Goal: Contribute content

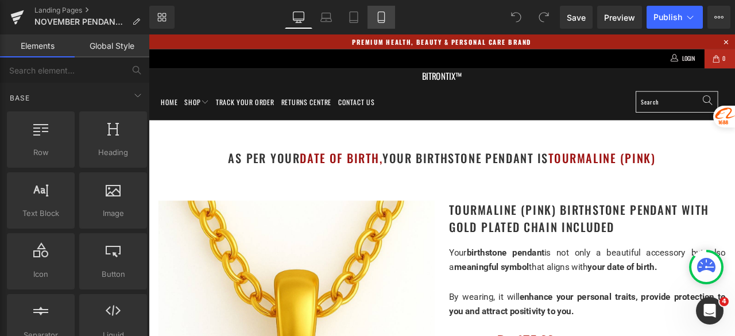
click at [384, 14] on icon at bounding box center [381, 16] width 11 height 11
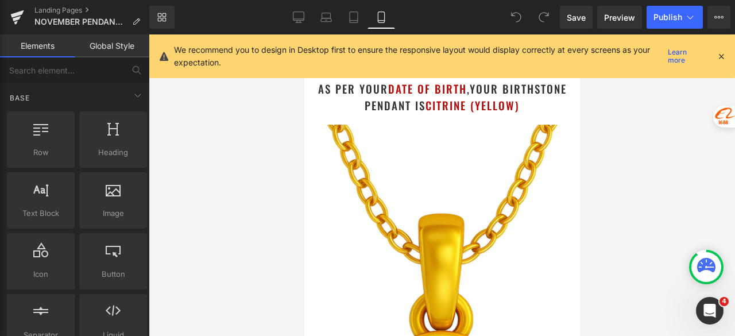
click at [726, 53] on icon at bounding box center [721, 56] width 10 height 10
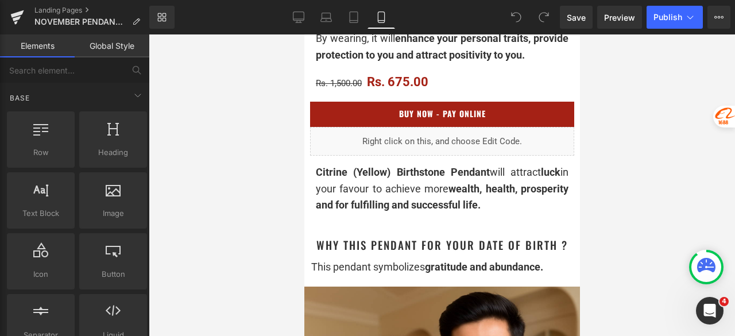
scroll to position [574, 0]
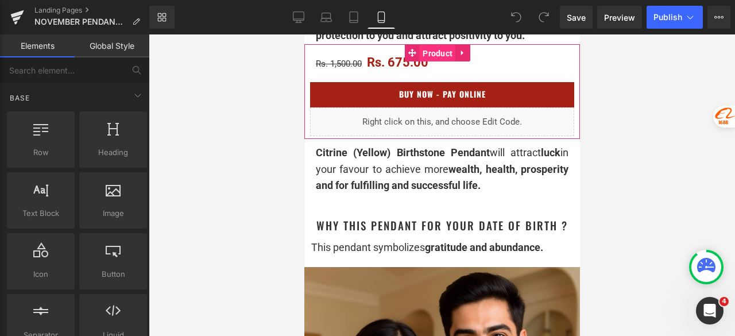
click at [438, 60] on span "Product" at bounding box center [437, 53] width 36 height 17
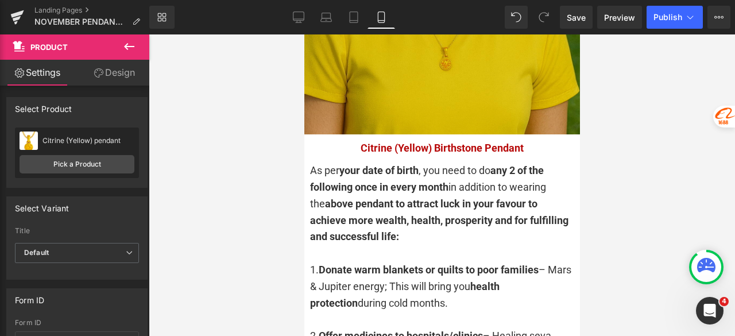
scroll to position [2570, 0]
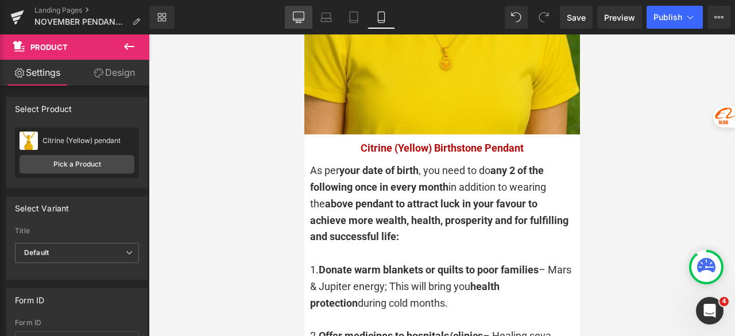
click at [298, 14] on icon at bounding box center [298, 16] width 11 height 11
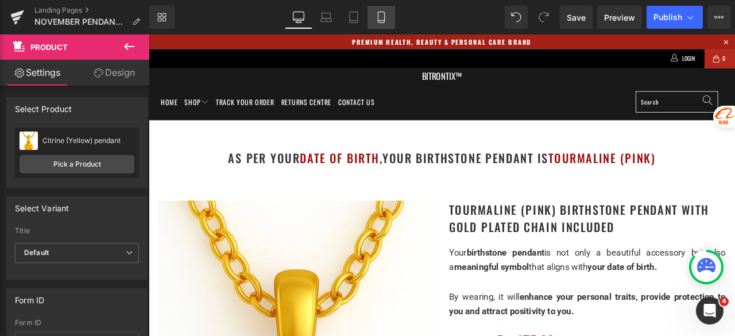
click at [369, 22] on link "Mobile" at bounding box center [382, 17] width 28 height 23
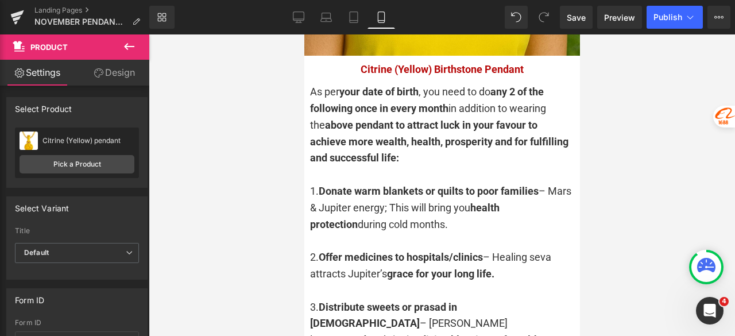
scroll to position [2750, 0]
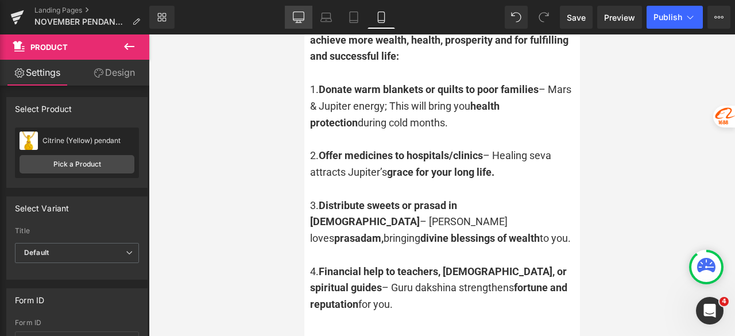
click at [302, 19] on icon at bounding box center [298, 19] width 11 height 0
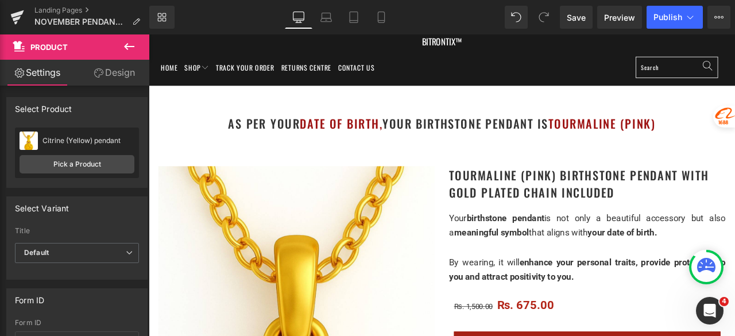
scroll to position [57, 0]
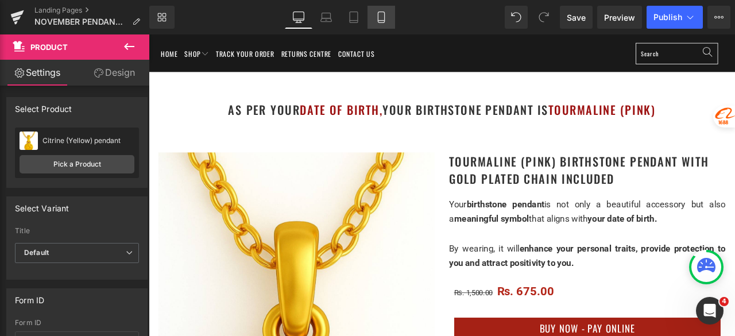
click at [383, 21] on icon at bounding box center [381, 16] width 11 height 11
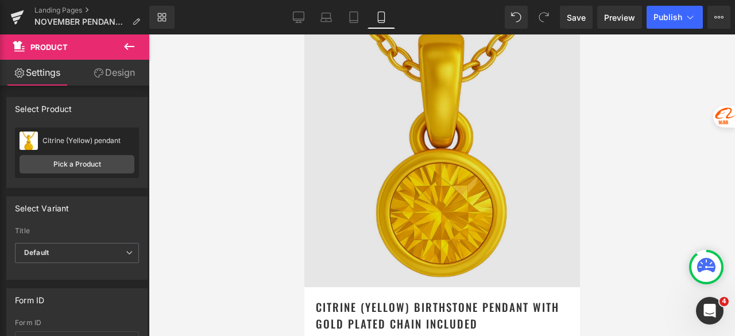
scroll to position [200, 0]
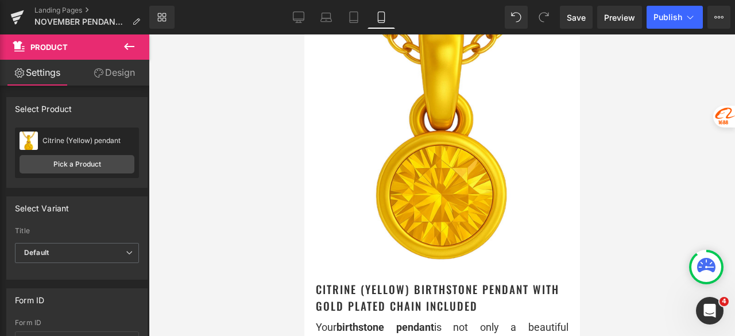
click at [386, 281] on h1 "Citrine (Yellow) Birthstone Pendant with gold plated chain included" at bounding box center [441, 297] width 253 height 33
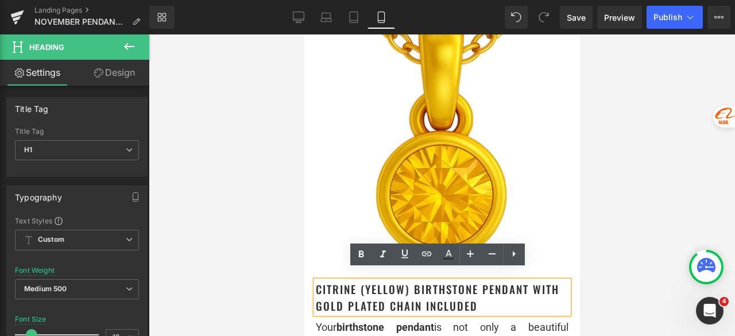
drag, startPoint x: 407, startPoint y: 279, endPoint x: 353, endPoint y: 278, distance: 53.4
click at [353, 281] on h1 "Citrine (Yellow) Birthstone Pendant with gold plated chain included" at bounding box center [441, 297] width 253 height 33
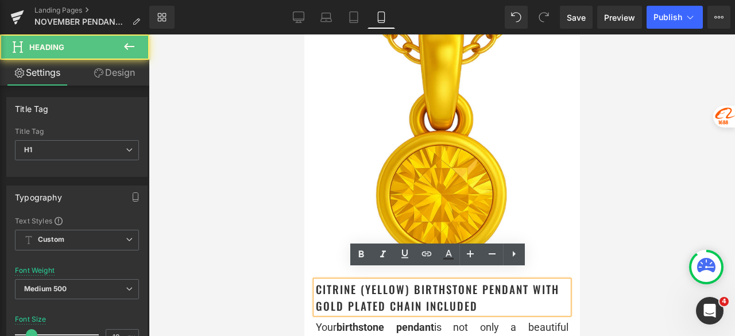
click at [409, 281] on h1 "Citrine (Yellow) Birthstone Pendant with gold plated chain included" at bounding box center [441, 297] width 253 height 33
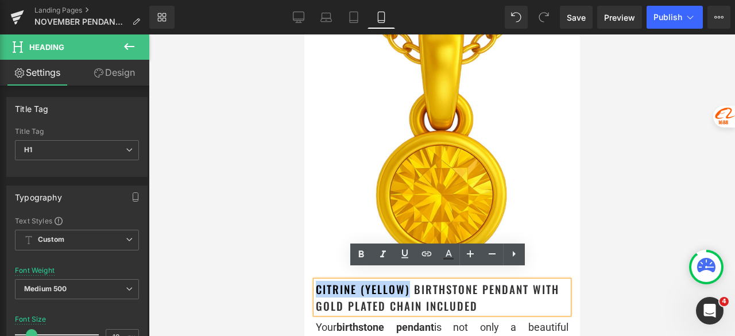
drag, startPoint x: 409, startPoint y: 281, endPoint x: 308, endPoint y: 280, distance: 101.7
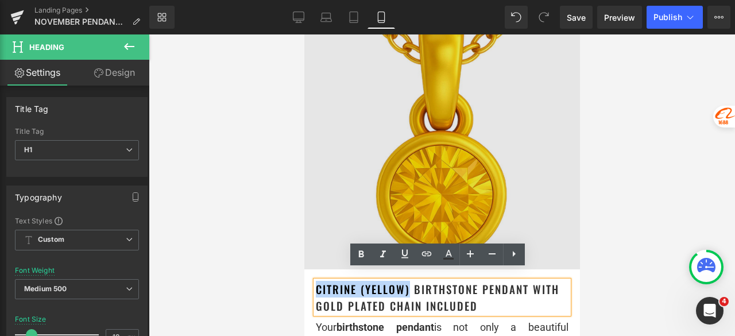
copy h1 "Citrine (Yellow)"
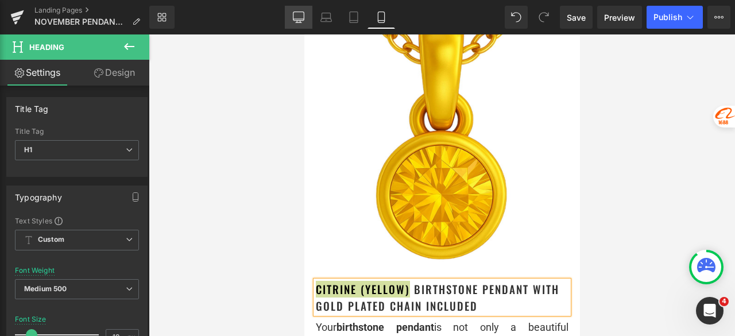
click at [297, 18] on icon at bounding box center [298, 16] width 11 height 11
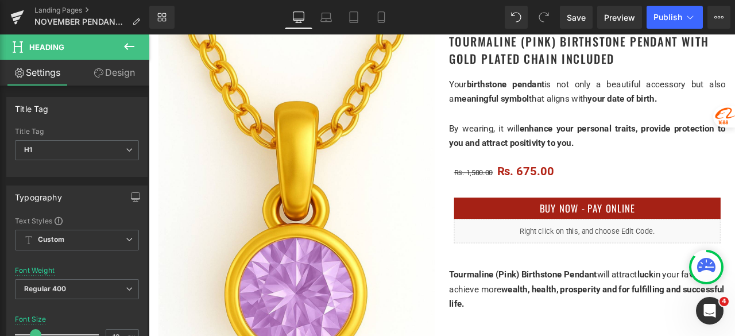
scroll to position [0, 0]
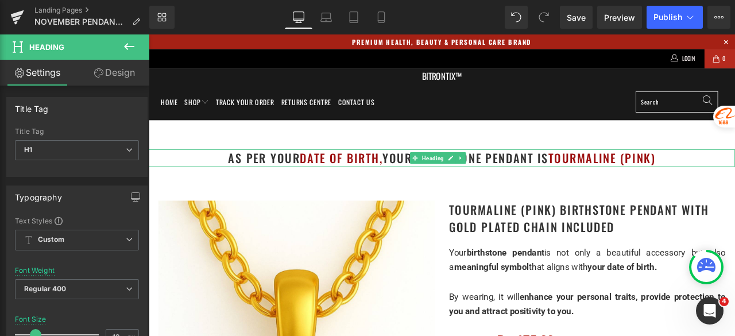
click at [735, 180] on h1 "as per your date of birth, your birthstone pendant is Tourmaline (Pink)" at bounding box center [496, 181] width 695 height 21
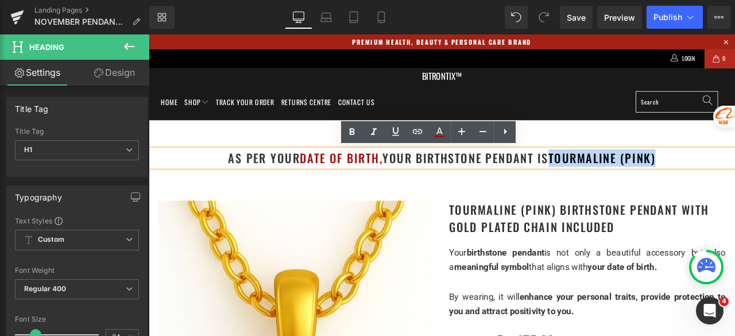
drag, startPoint x: 759, startPoint y: 180, endPoint x: 627, endPoint y: 189, distance: 132.4
click at [627, 189] on h1 "as per your date of birth, your birthstone pendant is Tourmaline (Pink)" at bounding box center [496, 181] width 695 height 21
paste div
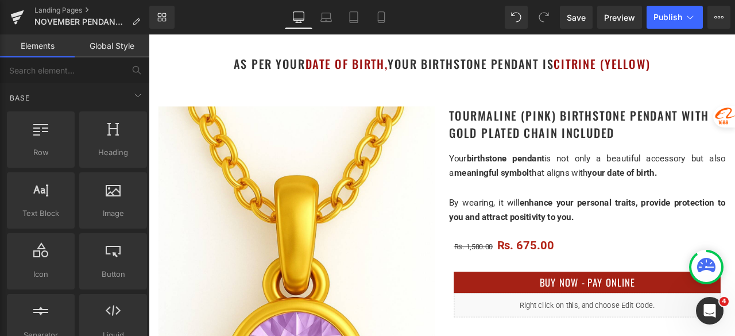
scroll to position [115, 0]
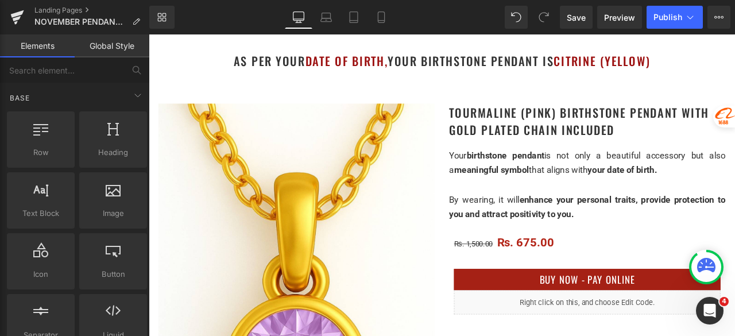
click at [625, 134] on h1 "Tourmaline (Pink) Birthstone Pendant with gold plated chain included" at bounding box center [668, 137] width 327 height 41
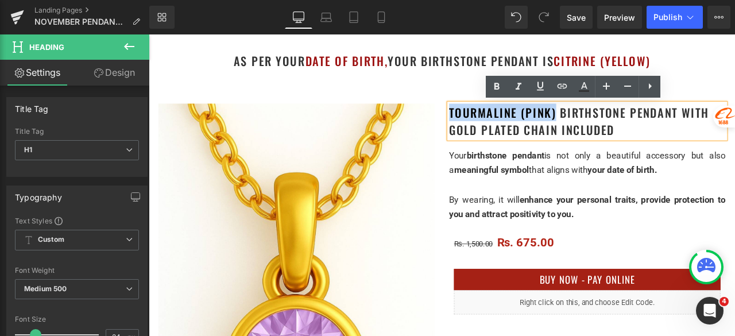
drag, startPoint x: 628, startPoint y: 126, endPoint x: 501, endPoint y: 130, distance: 126.4
click at [505, 130] on h1 "Tourmaline (Pink) Birthstone Pendant with gold plated chain included" at bounding box center [668, 137] width 327 height 41
paste div
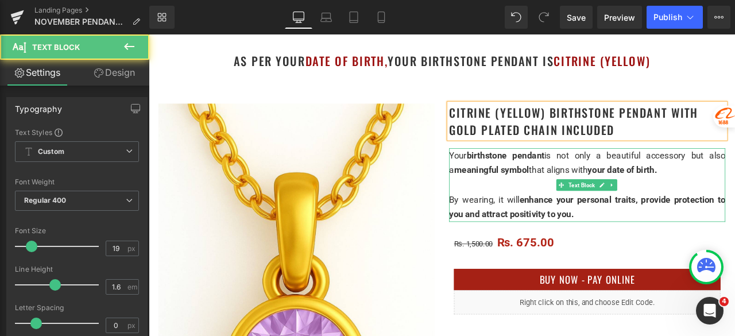
click at [558, 200] on span "meaningful symbol" at bounding box center [555, 195] width 89 height 12
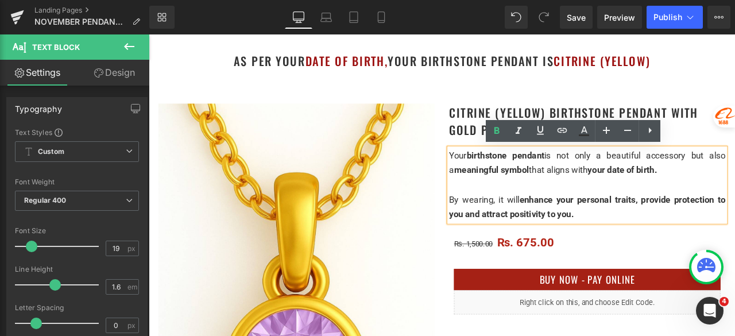
click at [505, 100] on div "Image Citrine (Yellow) Birthstone Pendant with gold plated chain included Headi…" at bounding box center [496, 315] width 689 height 432
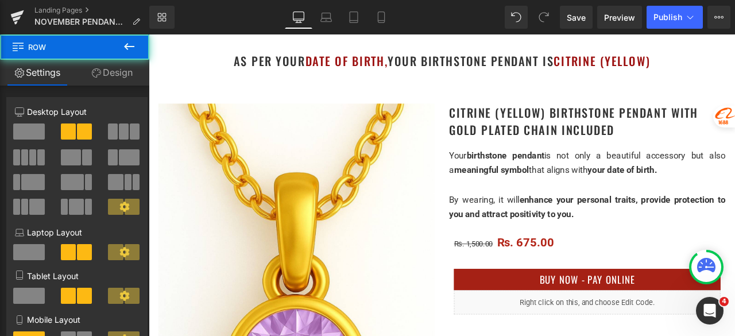
scroll to position [172, 0]
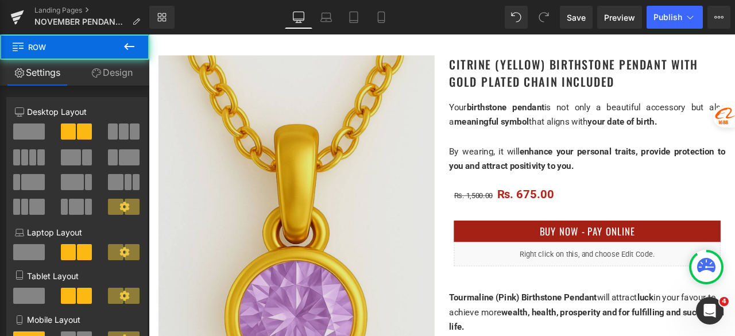
click at [354, 128] on img at bounding box center [323, 263] width 327 height 409
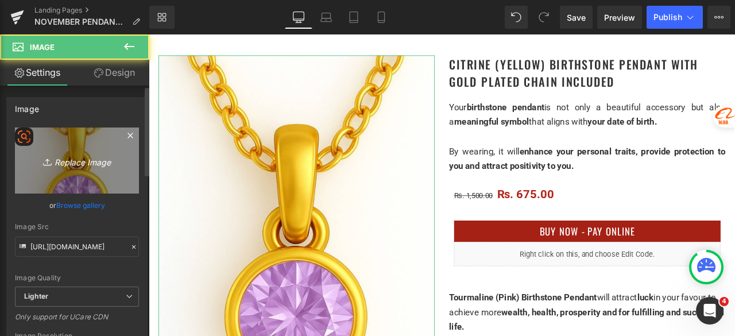
click at [93, 168] on link "Replace Image" at bounding box center [77, 161] width 124 height 66
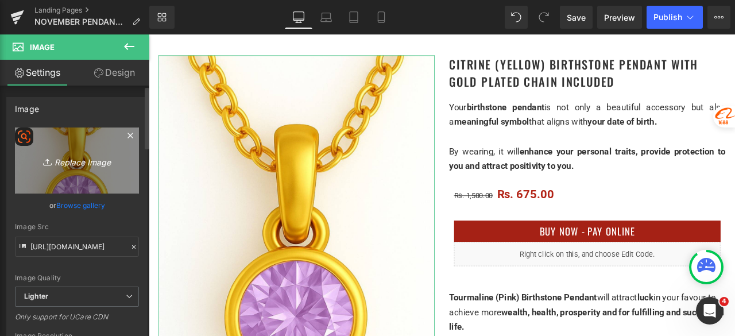
type input "C:\fakepath\Untitled design - 2025-08-31T130244.446.png"
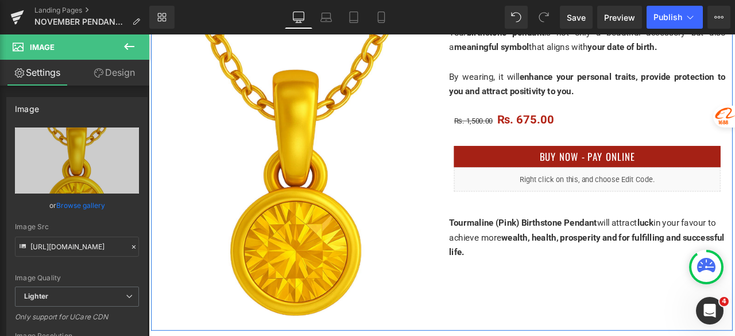
scroll to position [287, 0]
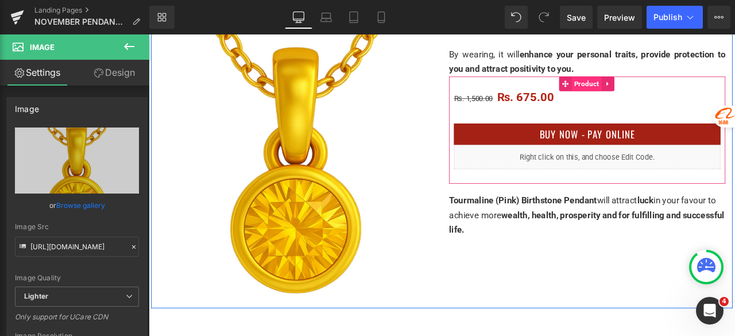
click at [666, 94] on span "Product" at bounding box center [668, 92] width 36 height 17
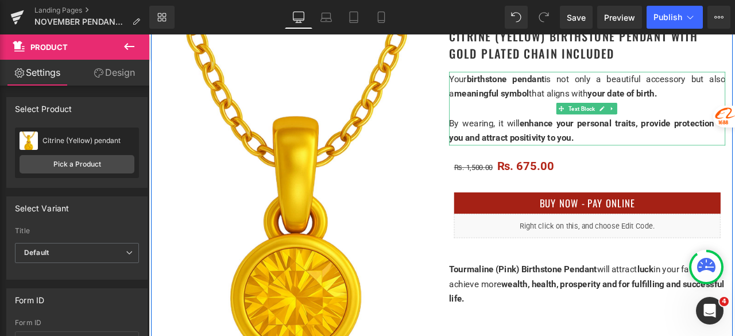
scroll to position [230, 0]
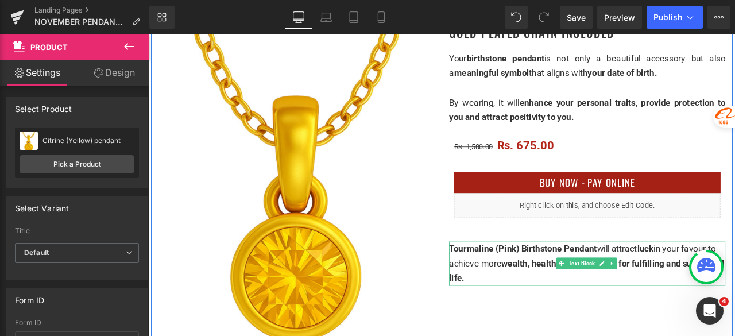
click at [582, 296] on p "Tourmaline (Pink) Birthstone Pendant will attract luck in your favour to achiev…" at bounding box center [668, 306] width 327 height 52
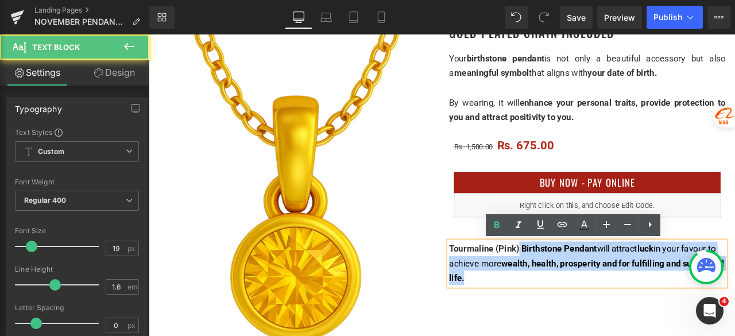
drag, startPoint x: 582, startPoint y: 286, endPoint x: 500, endPoint y: 288, distance: 82.7
click at [505, 288] on div "Tourmaline (Pink) Birthstone Pendant will attract luck in your favour to achiev…" at bounding box center [668, 306] width 327 height 52
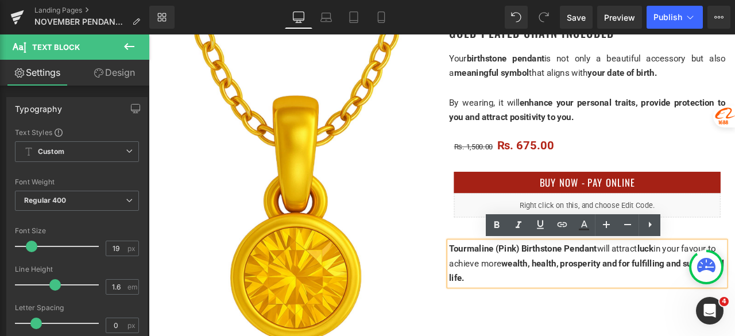
click at [520, 292] on span "Tourmaline (Pink) Birthstone Pendant" at bounding box center [592, 289] width 175 height 12
drag, startPoint x: 583, startPoint y: 288, endPoint x: 501, endPoint y: 284, distance: 81.7
click at [505, 284] on span "Tourmaline (Pink) Birthstone Pendant" at bounding box center [592, 289] width 175 height 12
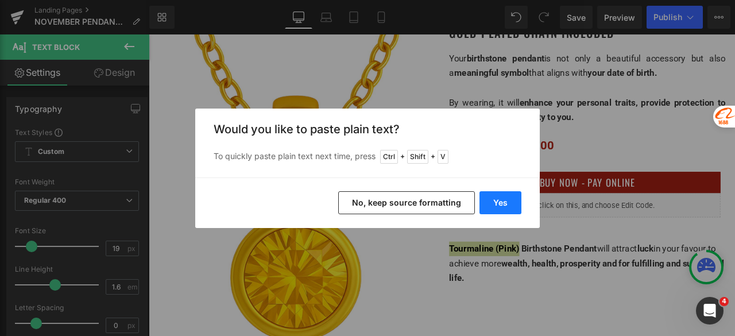
drag, startPoint x: 504, startPoint y: 208, endPoint x: 423, endPoint y: 208, distance: 81.6
click at [505, 210] on button "Yes" at bounding box center [501, 202] width 42 height 23
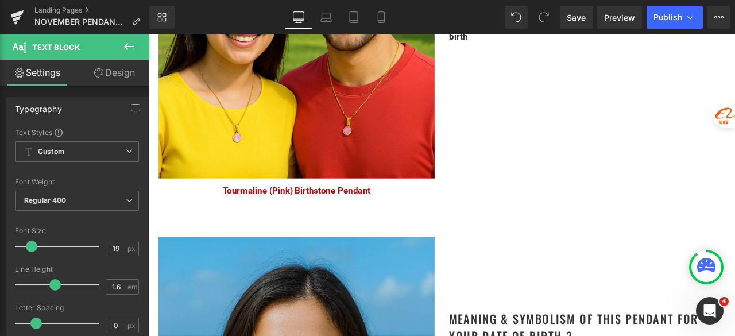
scroll to position [861, 0]
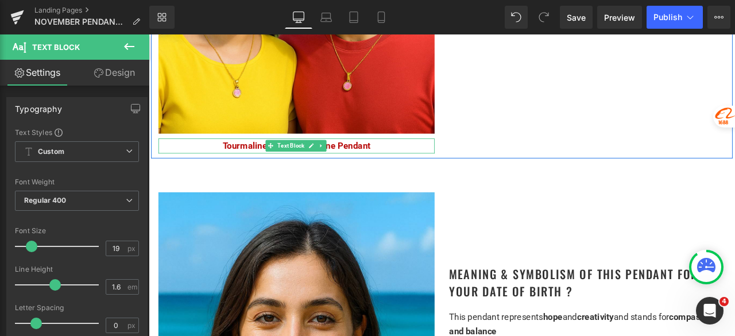
click at [303, 162] on span "Text Block" at bounding box center [317, 167] width 36 height 14
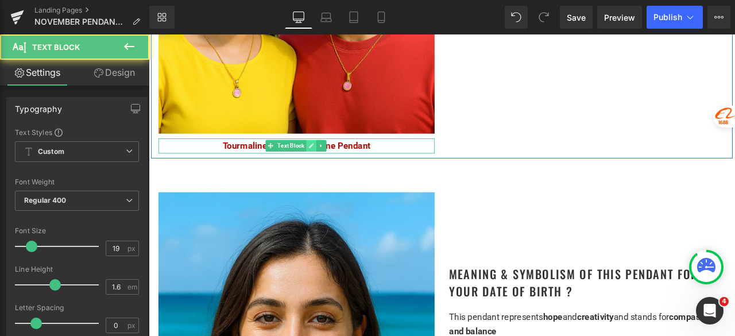
click at [338, 164] on icon at bounding box center [341, 167] width 6 height 6
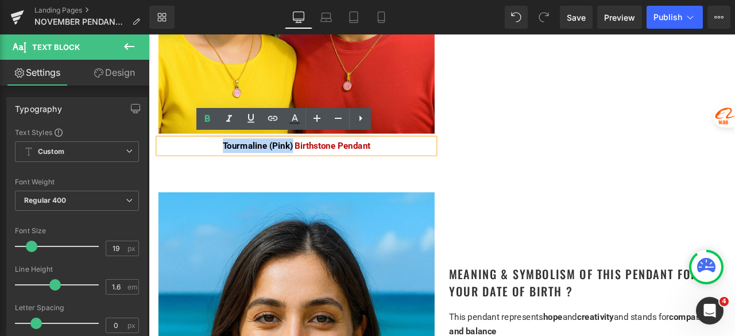
drag, startPoint x: 316, startPoint y: 164, endPoint x: 232, endPoint y: 162, distance: 83.9
click at [237, 162] on span "Tourmaline (Pink) Birthstone Pendant" at bounding box center [324, 166] width 175 height 12
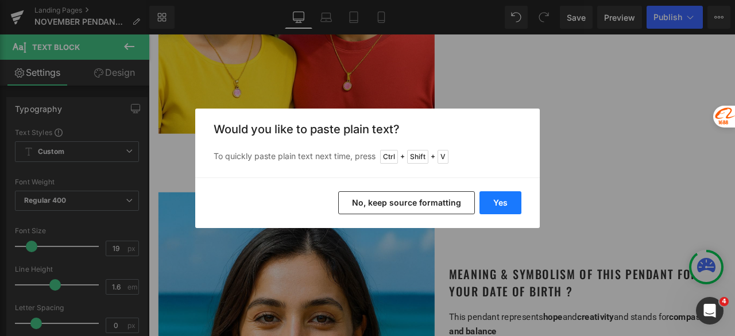
click at [512, 207] on button "Yes" at bounding box center [501, 202] width 42 height 23
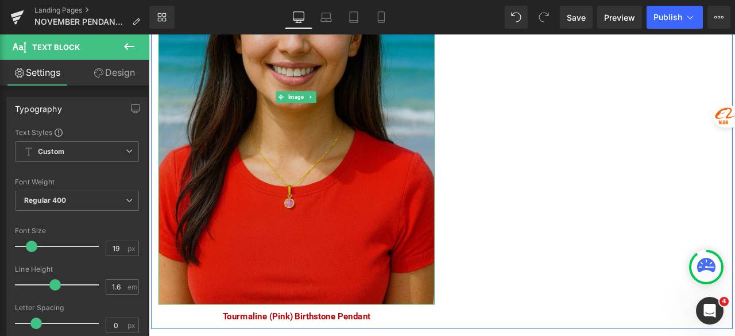
scroll to position [1264, 0]
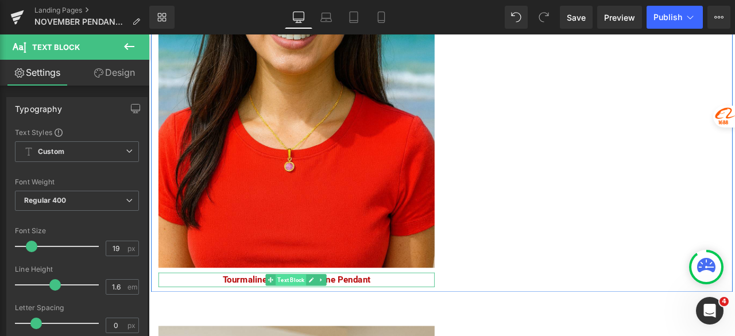
click at [319, 318] on span "Text Block" at bounding box center [317, 325] width 36 height 14
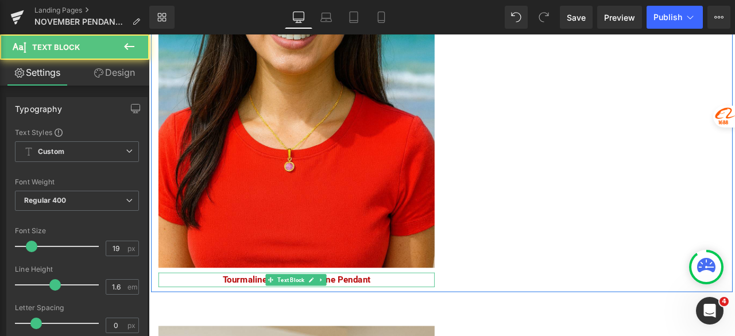
click at [335, 318] on link at bounding box center [341, 325] width 12 height 14
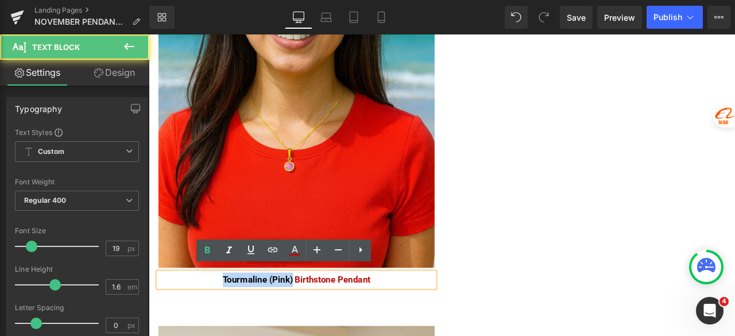
drag, startPoint x: 316, startPoint y: 320, endPoint x: 227, endPoint y: 318, distance: 89.1
click at [227, 318] on p "Tourmaline (Pink) Birthstone Pendant" at bounding box center [323, 324] width 327 height 17
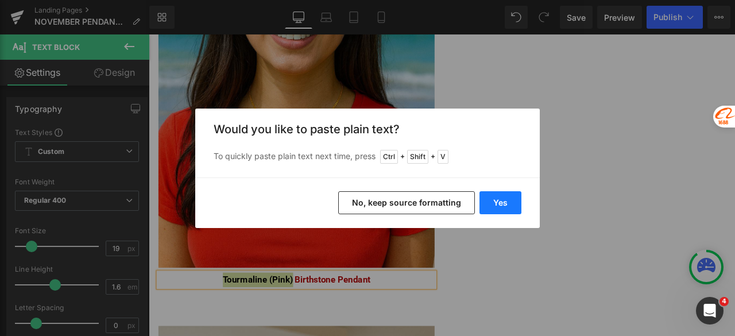
click at [494, 200] on button "Yes" at bounding box center [501, 202] width 42 height 23
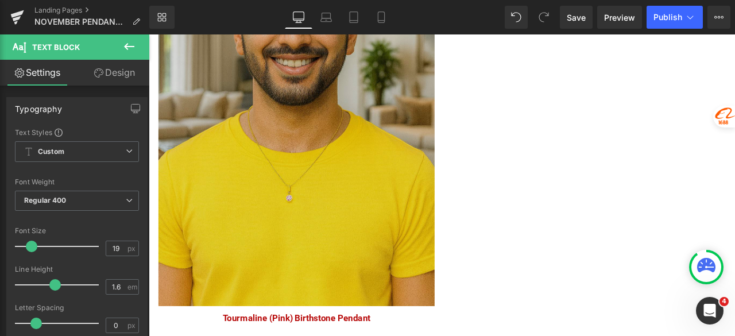
scroll to position [1953, 0]
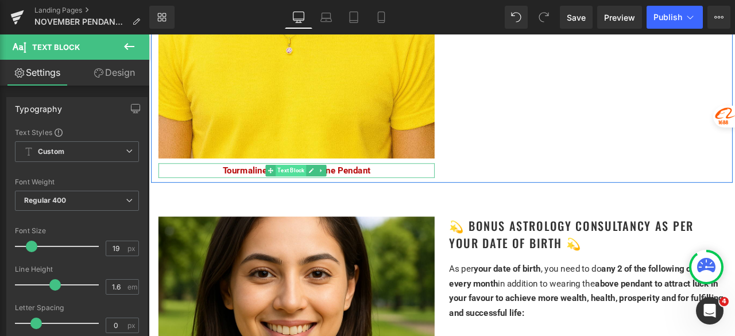
drag, startPoint x: 316, startPoint y: 188, endPoint x: 326, endPoint y: 187, distance: 10.4
click at [315, 189] on span "Text Block" at bounding box center [317, 196] width 36 height 14
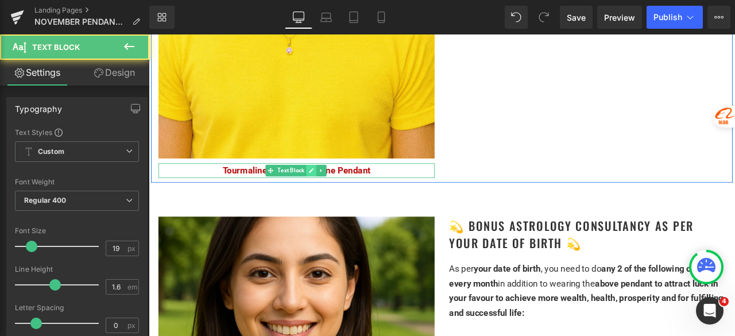
click at [335, 189] on link at bounding box center [341, 196] width 12 height 14
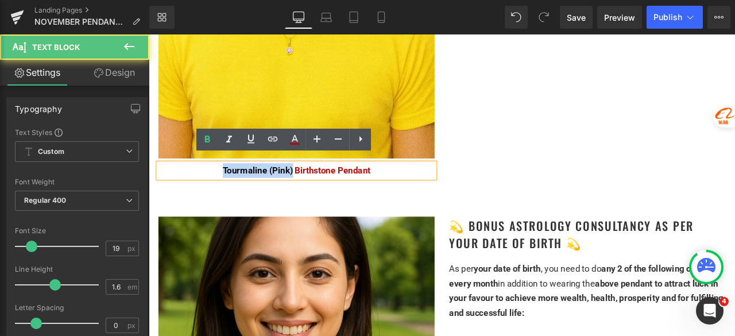
drag, startPoint x: 316, startPoint y: 188, endPoint x: 208, endPoint y: 192, distance: 107.5
click at [208, 192] on p "Tourmaline (Pink) Birthstone Pendant" at bounding box center [323, 195] width 327 height 17
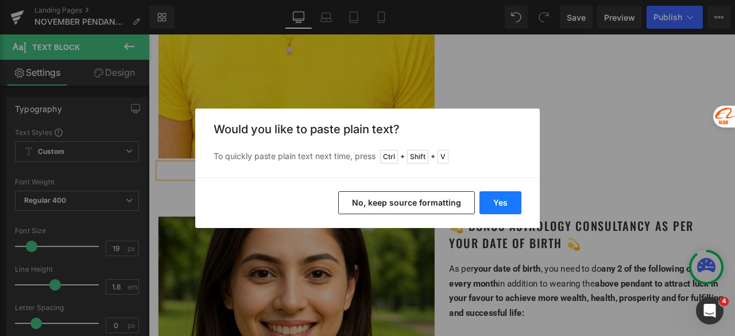
click at [501, 200] on button "Yes" at bounding box center [501, 202] width 42 height 23
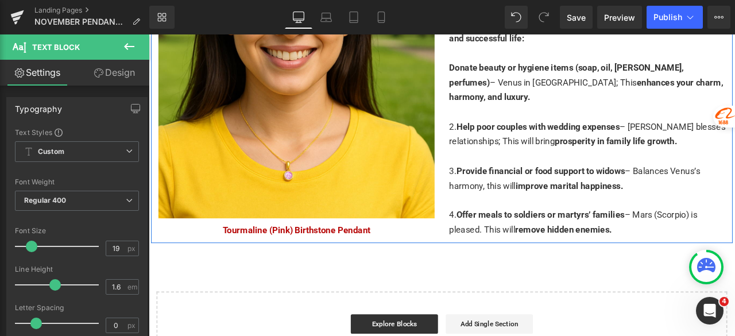
scroll to position [2297, 0]
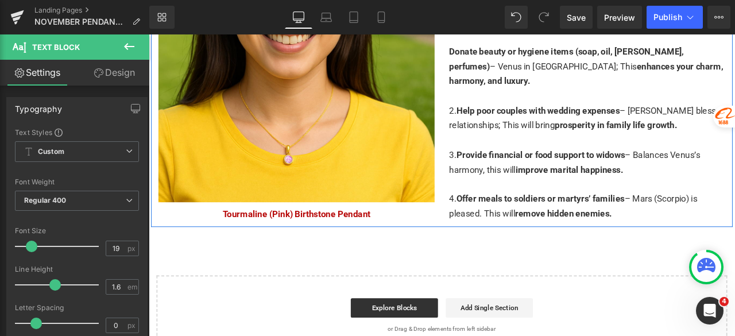
click at [315, 242] on div "Tourmaline (Pink) Birthstone Pendant Text Block" at bounding box center [323, 247] width 327 height 17
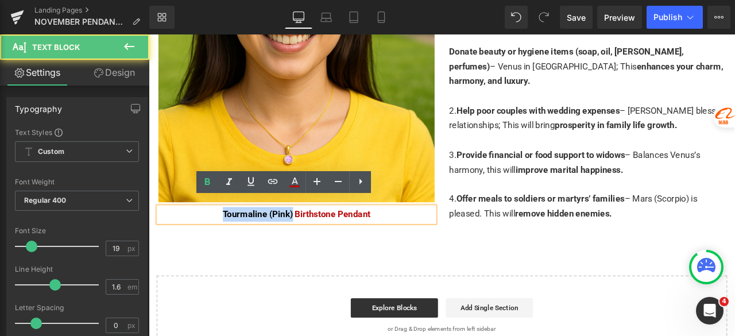
drag, startPoint x: 316, startPoint y: 239, endPoint x: 199, endPoint y: 242, distance: 117.2
click at [199, 242] on p "Tourmaline (Pink) Birthstone Pendant" at bounding box center [323, 247] width 327 height 17
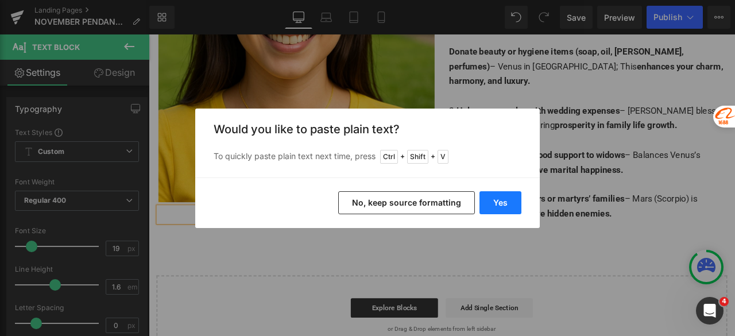
click at [505, 199] on button "Yes" at bounding box center [501, 202] width 42 height 23
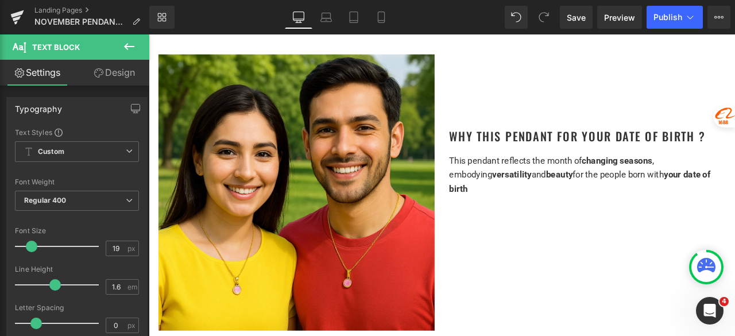
scroll to position [632, 0]
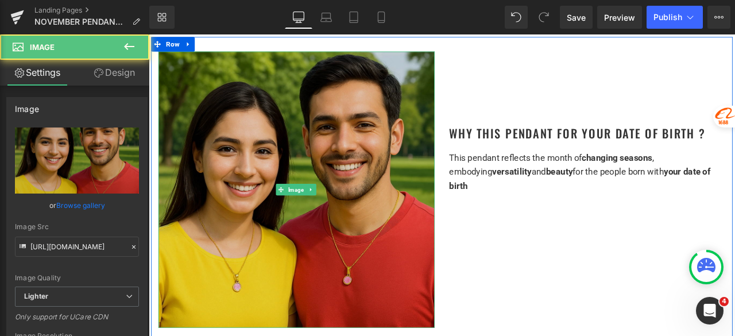
click at [345, 167] on img at bounding box center [323, 218] width 327 height 327
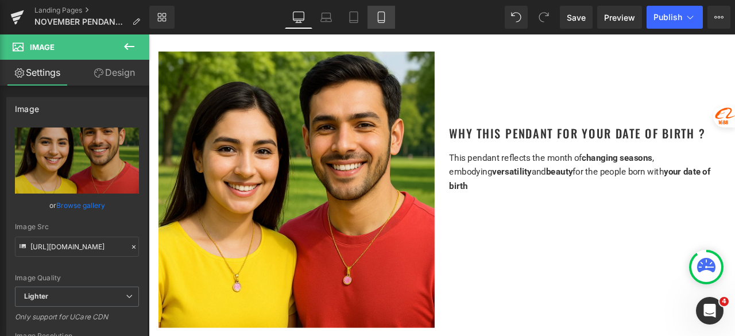
click at [378, 22] on icon at bounding box center [381, 17] width 6 height 11
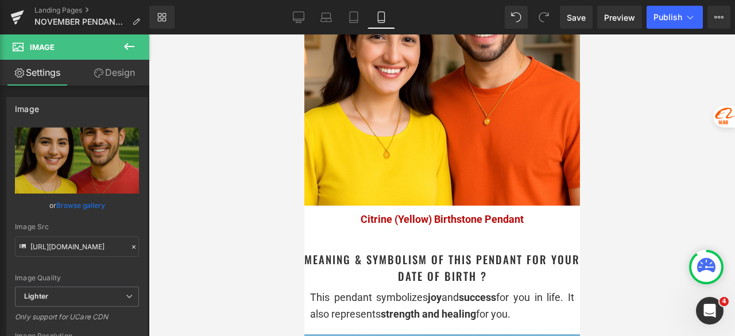
scroll to position [976, 0]
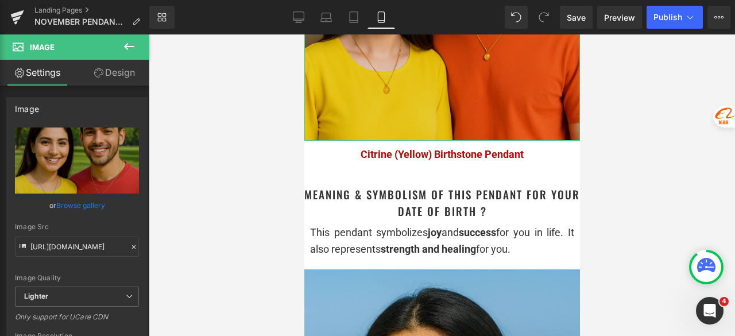
click at [439, 87] on img at bounding box center [442, 3] width 276 height 276
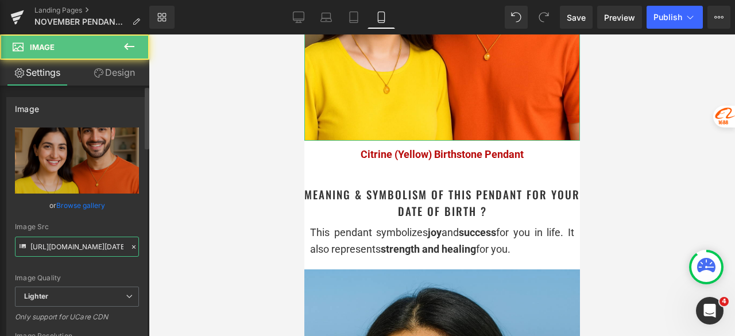
click at [111, 248] on input "[URL][DOMAIN_NAME][DATE]" at bounding box center [77, 247] width 124 height 20
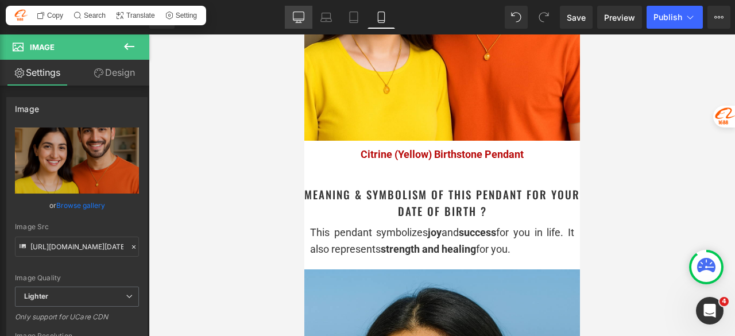
click at [294, 10] on link "Desktop" at bounding box center [299, 17] width 28 height 23
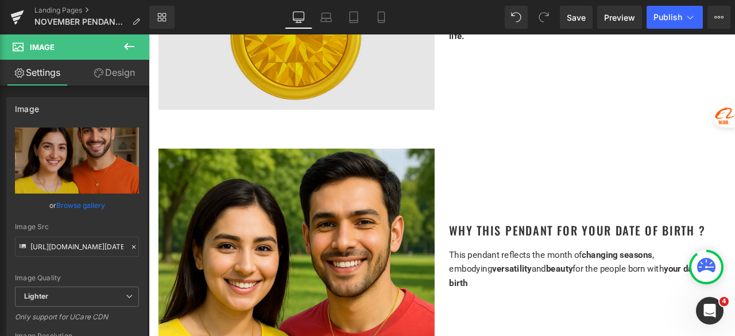
scroll to position [689, 0]
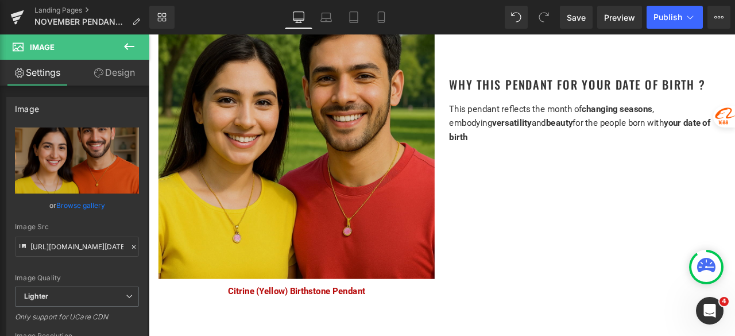
click at [379, 177] on img at bounding box center [323, 160] width 327 height 327
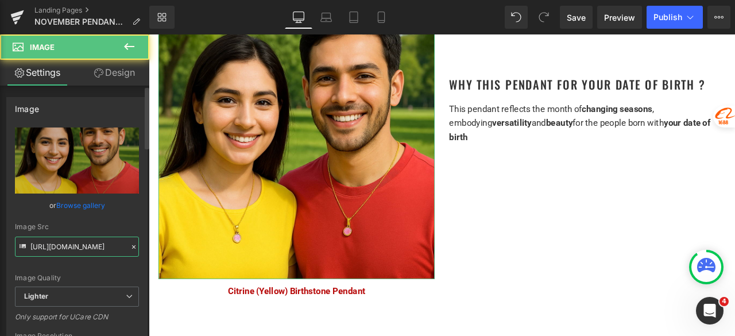
click at [76, 251] on input "[URL][DOMAIN_NAME]" at bounding box center [77, 247] width 124 height 20
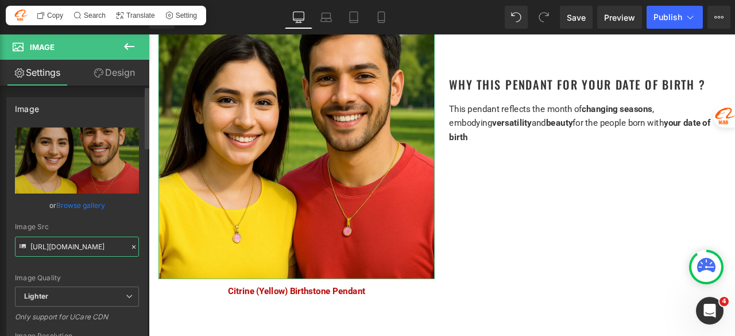
paste input "02f65ab3-ae25-413d-91e0-9661107d6cfb/-/format/auto/-/preview/3000x3000/-/qualit…"
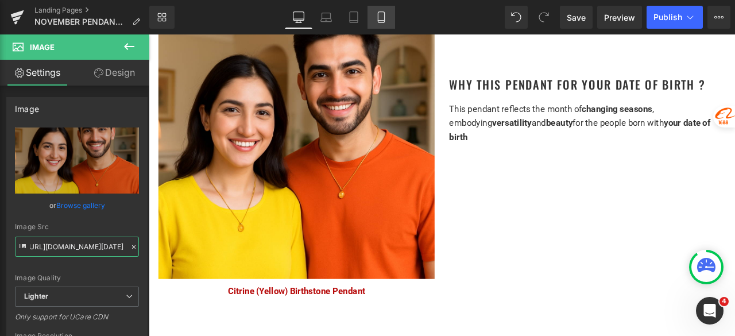
type input "[URL][DOMAIN_NAME][DATE]"
drag, startPoint x: 370, startPoint y: 23, endPoint x: 378, endPoint y: 20, distance: 8.5
click at [370, 23] on link "Mobile" at bounding box center [382, 17] width 28 height 23
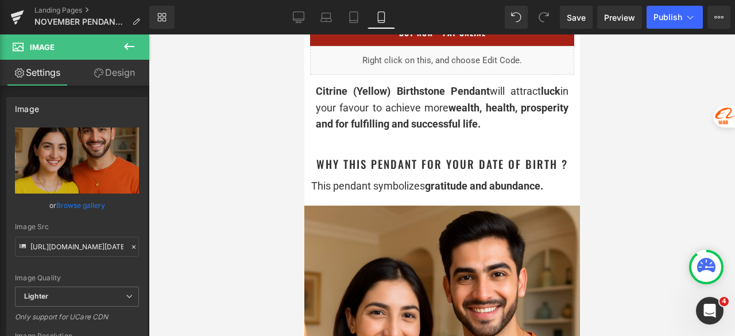
scroll to position [632, 0]
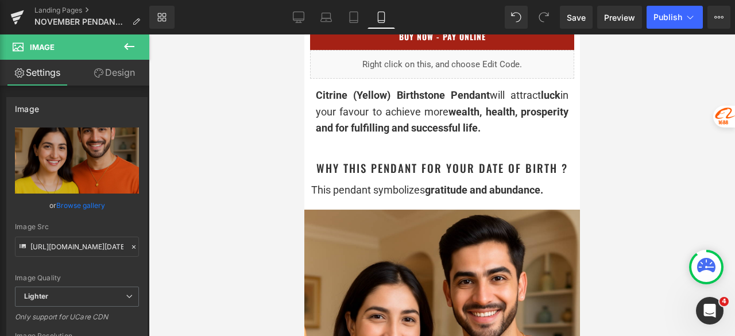
click at [509, 195] on strong "gratitude and abundance." at bounding box center [483, 190] width 118 height 12
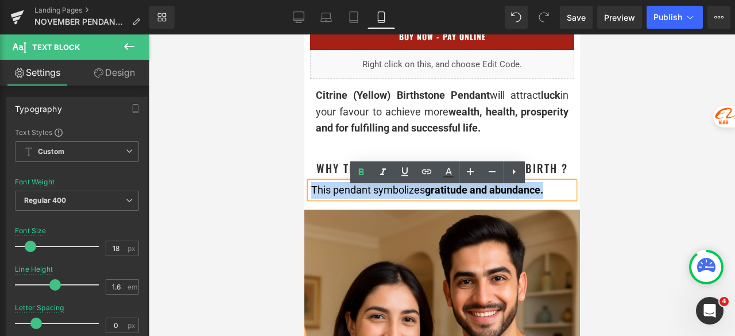
drag, startPoint x: 551, startPoint y: 196, endPoint x: 309, endPoint y: 193, distance: 241.8
click at [310, 193] on div "This pendant symbolizes gratitude and abundance." at bounding box center [442, 190] width 264 height 17
copy div "This pendant symbolizes gratitude and abundance."
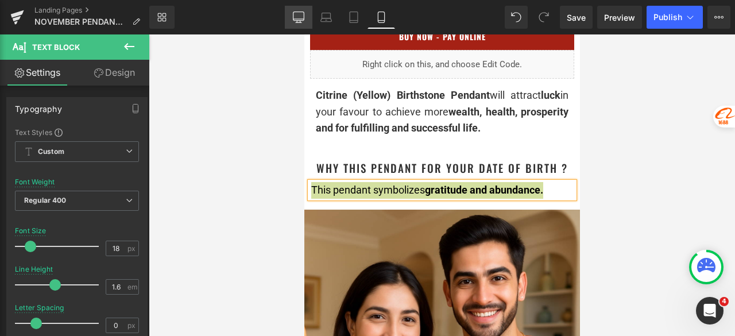
click at [303, 16] on icon at bounding box center [298, 16] width 11 height 11
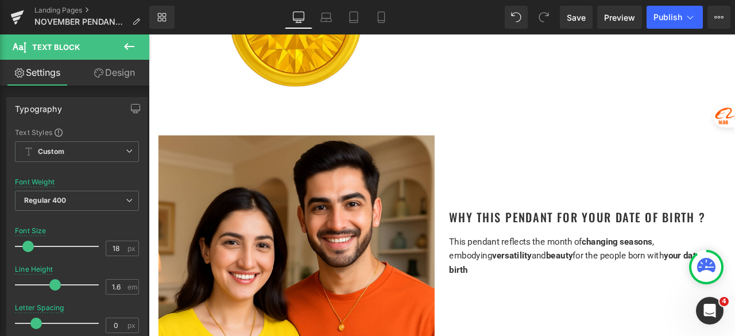
scroll to position [574, 0]
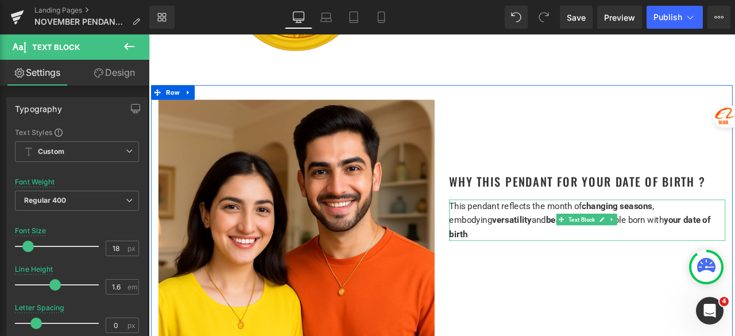
click at [571, 249] on span "versatility" at bounding box center [579, 254] width 47 height 12
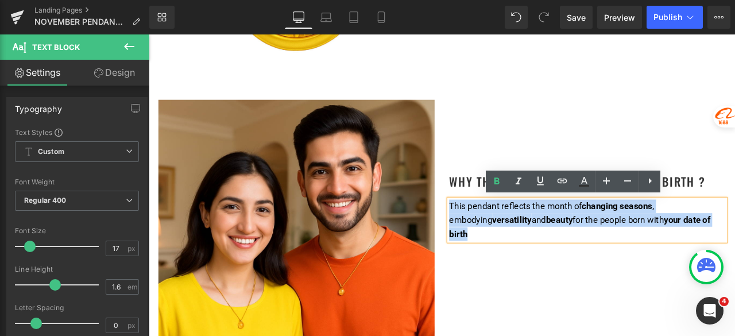
drag, startPoint x: 557, startPoint y: 271, endPoint x: 492, endPoint y: 230, distance: 77.0
click at [496, 230] on div "Why This Pendant for Your Date of Birth ? Heading This pendant reflects the mon…" at bounding box center [668, 195] width 345 height 167
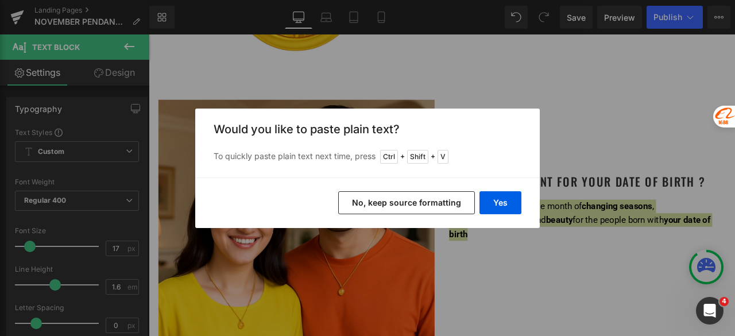
click at [447, 202] on button "No, keep source formatting" at bounding box center [406, 202] width 137 height 23
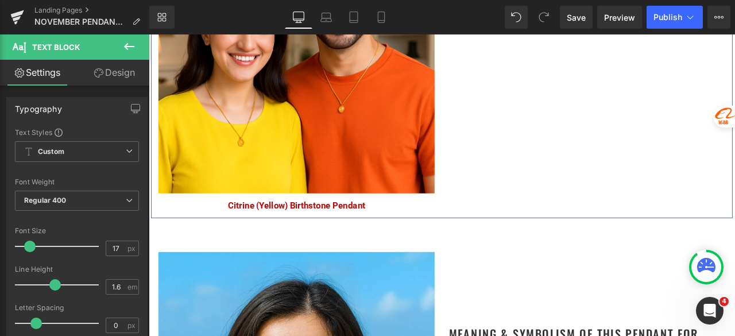
scroll to position [861, 0]
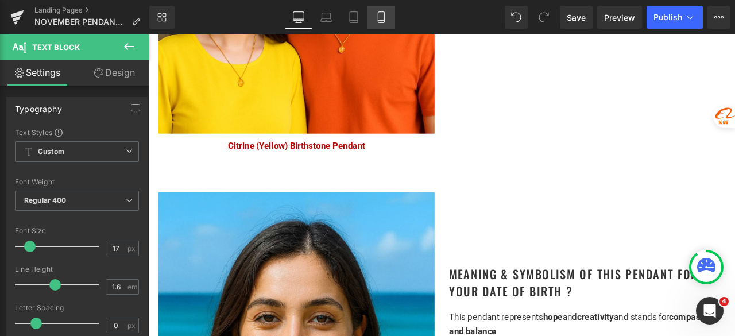
click at [380, 16] on icon at bounding box center [381, 16] width 11 height 11
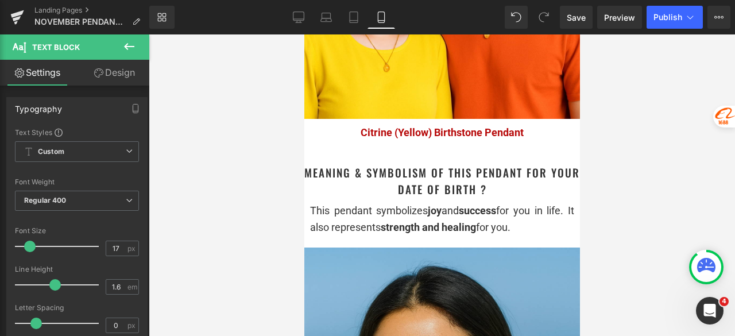
scroll to position [1034, 0]
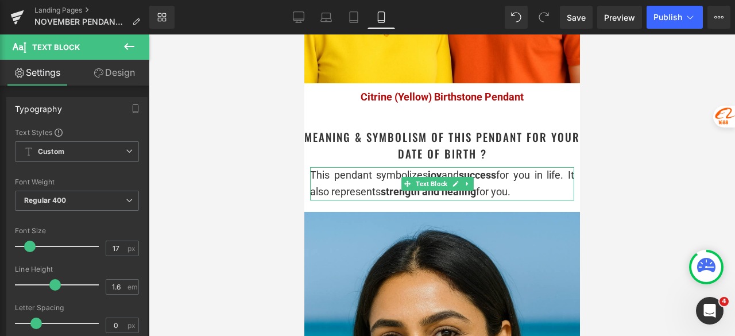
click at [543, 185] on div "This pendant symbolizes joy and success for you in life. It also represents str…" at bounding box center [442, 183] width 264 height 33
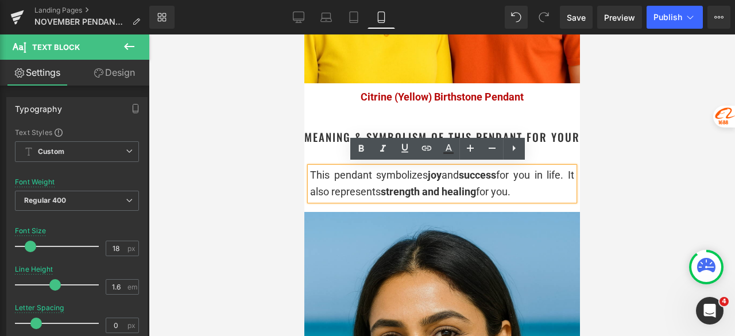
drag, startPoint x: 553, startPoint y: 191, endPoint x: 309, endPoint y: 174, distance: 244.7
click at [310, 174] on div "This pendant symbolizes joy and success for you in life. It also represents str…" at bounding box center [442, 183] width 264 height 33
copy div "This pendant symbolizes joy and success for you in life. It also represents str…"
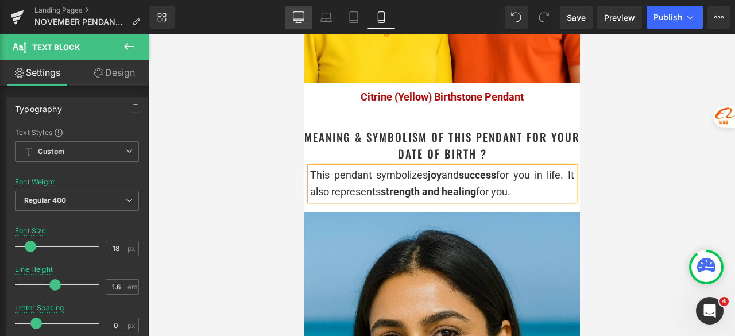
click at [302, 20] on icon at bounding box center [298, 16] width 11 height 9
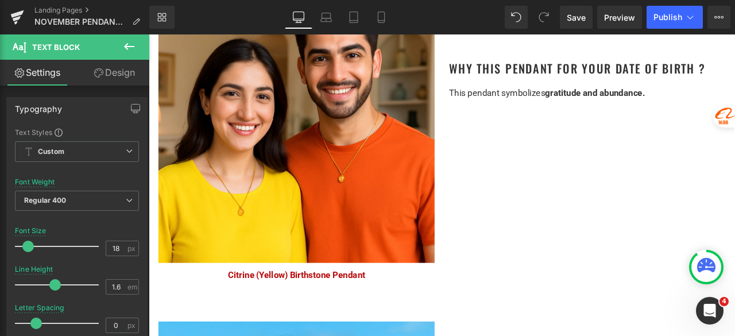
scroll to position [976, 0]
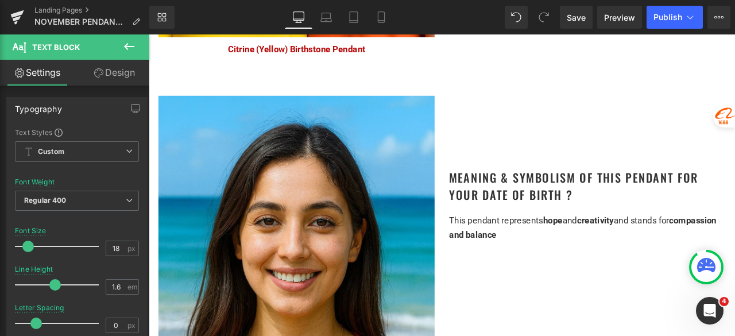
drag, startPoint x: 616, startPoint y: 276, endPoint x: 627, endPoint y: 274, distance: 10.5
click at [616, 276] on div "This pendant represents hope and creativity and stands for compassion and balan…" at bounding box center [668, 263] width 327 height 35
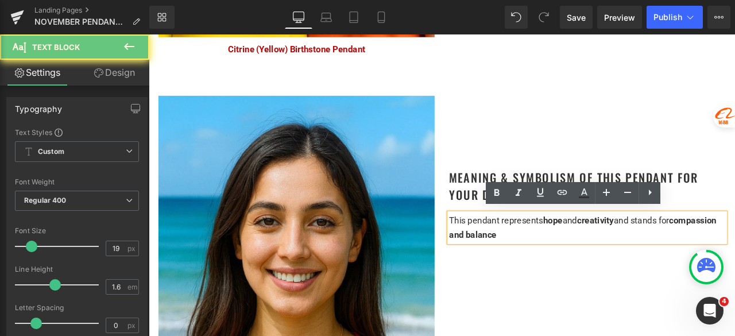
click at [644, 266] on p "This pendant represents hope and creativity and stands for compassion and balan…" at bounding box center [668, 263] width 327 height 35
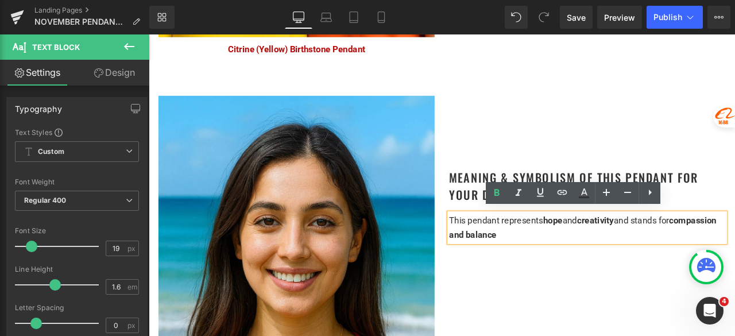
drag, startPoint x: 654, startPoint y: 266, endPoint x: 499, endPoint y: 252, distance: 155.2
click at [505, 252] on div "This pendant represents hope and creativity and stands for compassion and balan…" at bounding box center [668, 263] width 327 height 35
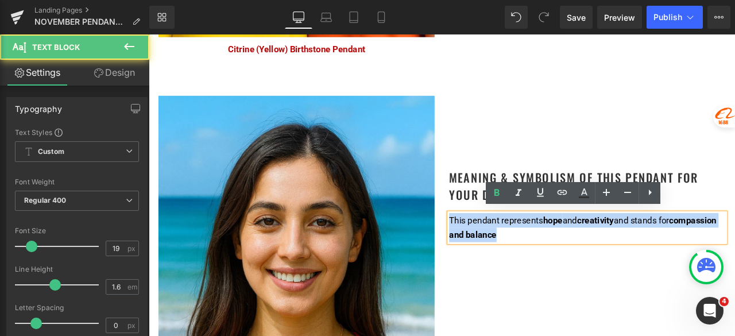
click at [505, 251] on div "This pendant represents hope and creativity and stands for compassion and balan…" at bounding box center [668, 263] width 327 height 35
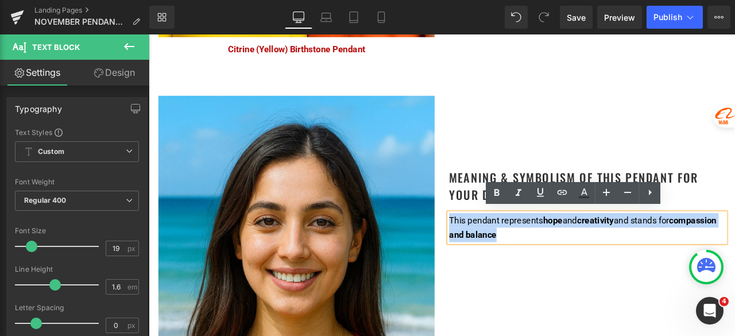
copy p "This pendant represents hope and creativity and stands for compassion and balan…"
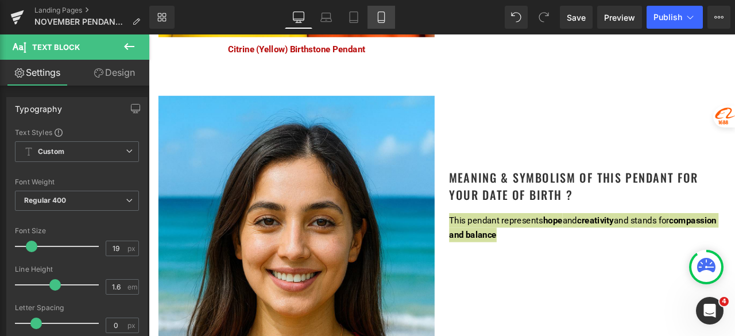
click at [384, 13] on icon at bounding box center [381, 16] width 11 height 11
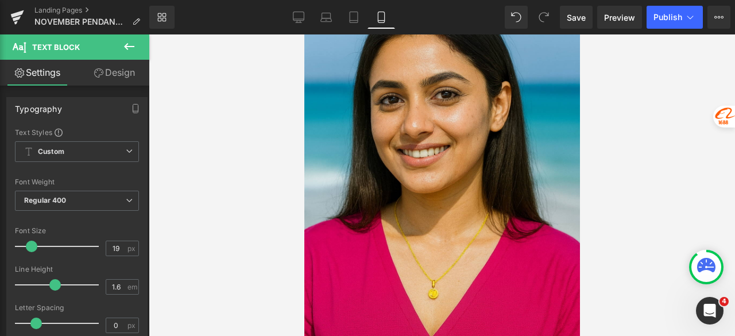
scroll to position [1091, 0]
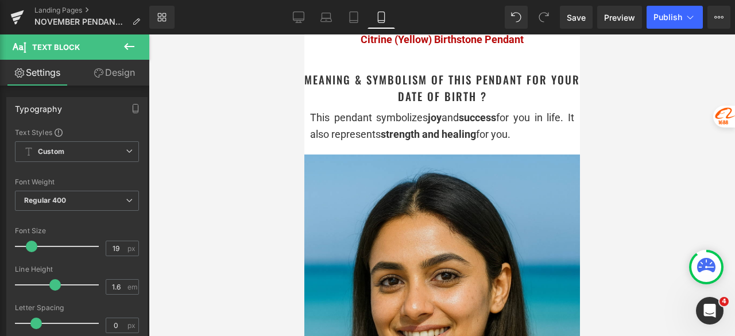
click at [543, 132] on div "This pendant symbolizes joy and success for you in life. It also represents str…" at bounding box center [442, 126] width 264 height 33
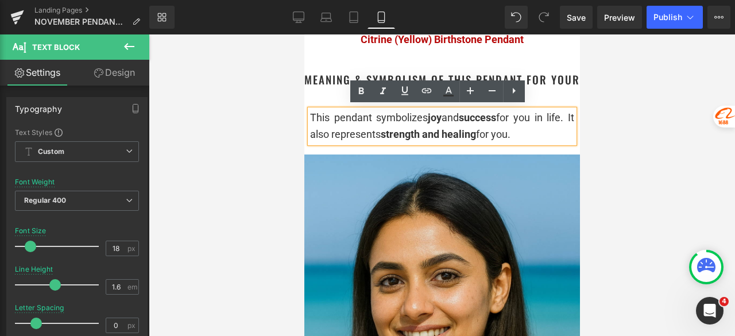
drag, startPoint x: 556, startPoint y: 132, endPoint x: 310, endPoint y: 117, distance: 246.3
click at [310, 117] on div "This pendant symbolizes joy and success for you in life. It also represents str…" at bounding box center [442, 126] width 264 height 33
copy div "This pendant symbolizes joy and success for you in life. It also represents str…"
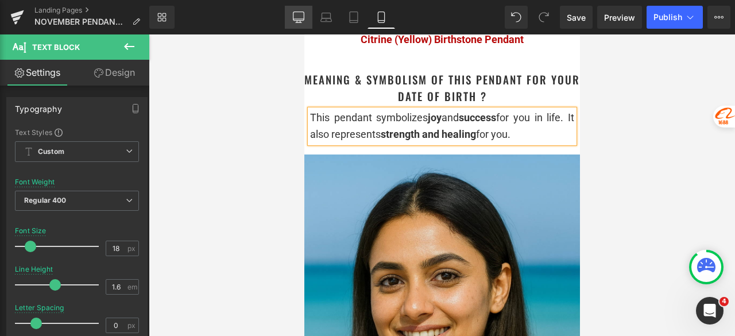
click at [306, 18] on link "Desktop" at bounding box center [299, 17] width 28 height 23
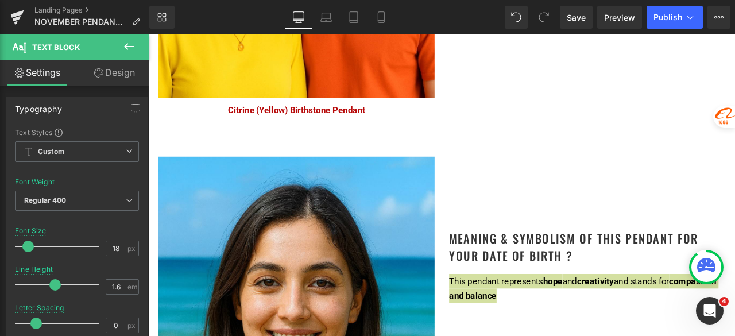
scroll to position [919, 0]
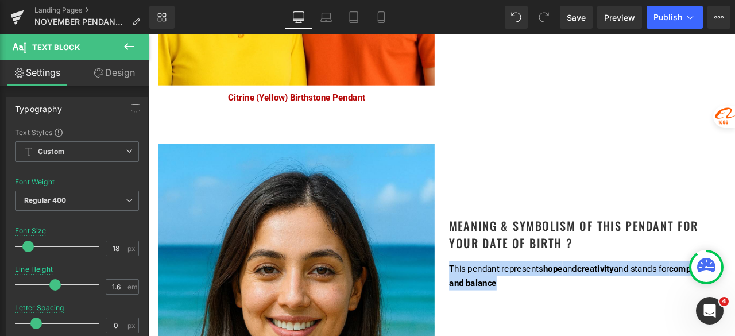
click at [624, 318] on span "compassion and balance" at bounding box center [663, 320] width 317 height 29
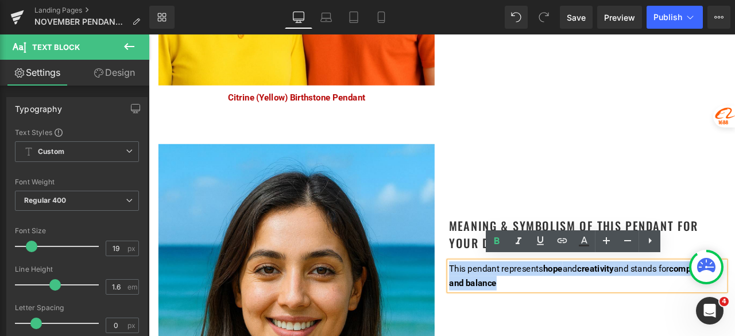
drag, startPoint x: 642, startPoint y: 326, endPoint x: 493, endPoint y: 307, distance: 149.9
click at [496, 307] on div "Meaning & Symbolism of This Pendant for Your Date of Birth ? Heading This penda…" at bounding box center [668, 251] width 345 height 174
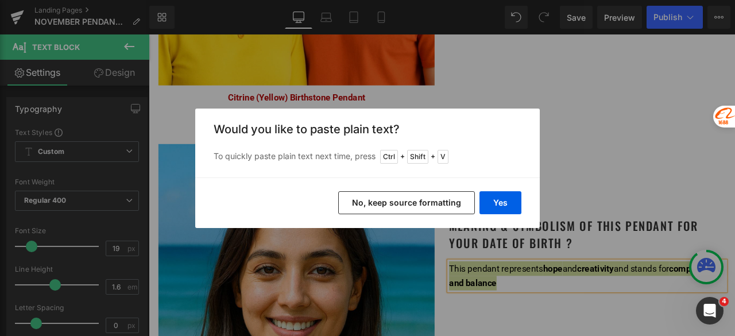
click at [436, 194] on button "No, keep source formatting" at bounding box center [406, 202] width 137 height 23
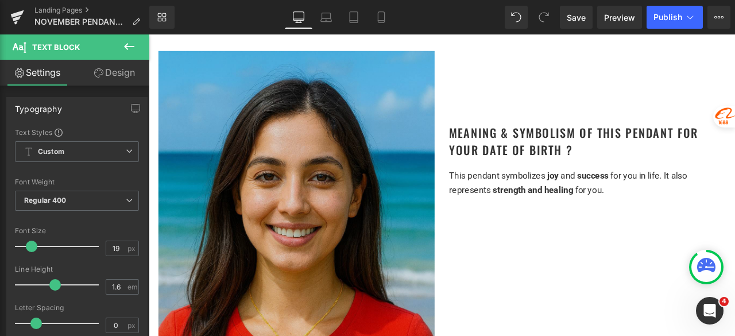
scroll to position [1034, 0]
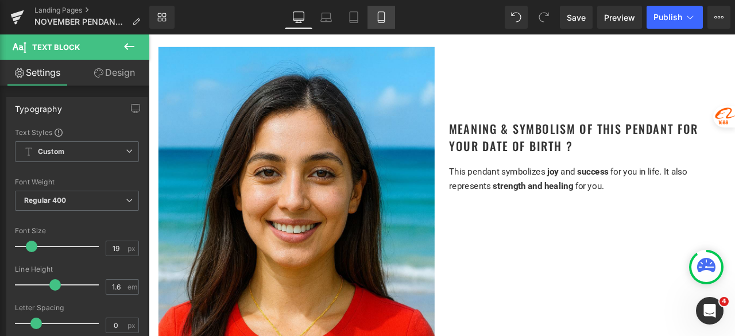
click at [379, 16] on icon at bounding box center [381, 16] width 11 height 11
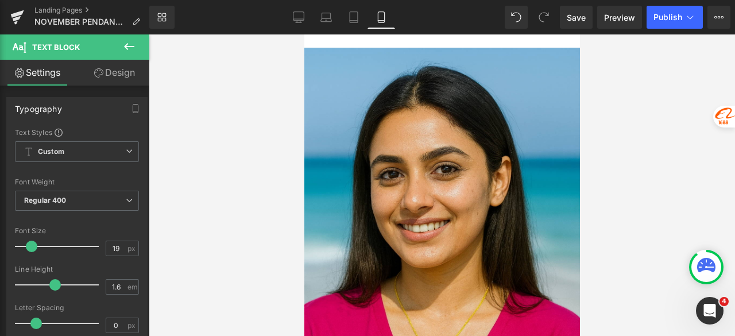
scroll to position [1264, 0]
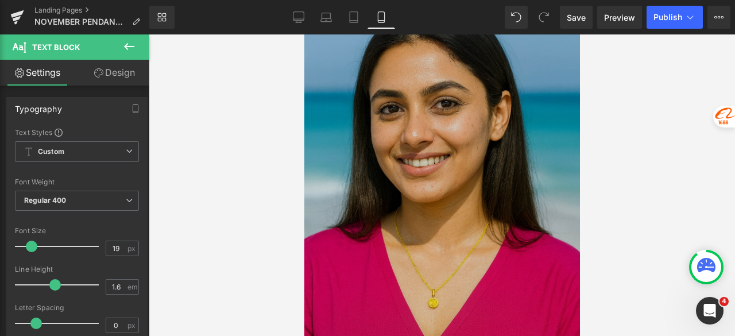
click at [439, 163] on img at bounding box center [442, 189] width 276 height 414
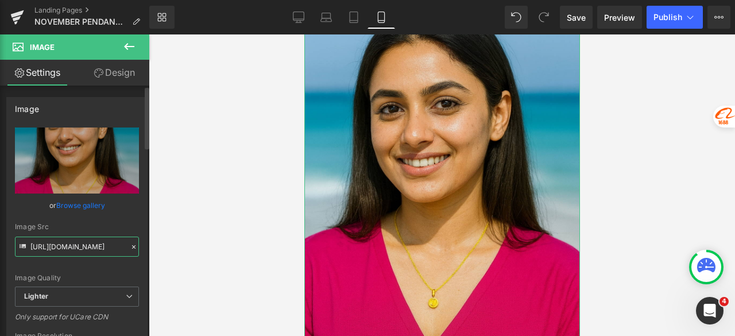
click at [79, 248] on input "[URL][DOMAIN_NAME]" at bounding box center [77, 247] width 124 height 20
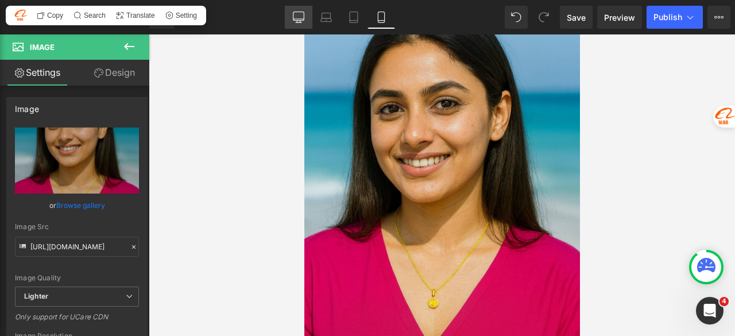
click at [298, 18] on icon at bounding box center [298, 16] width 11 height 11
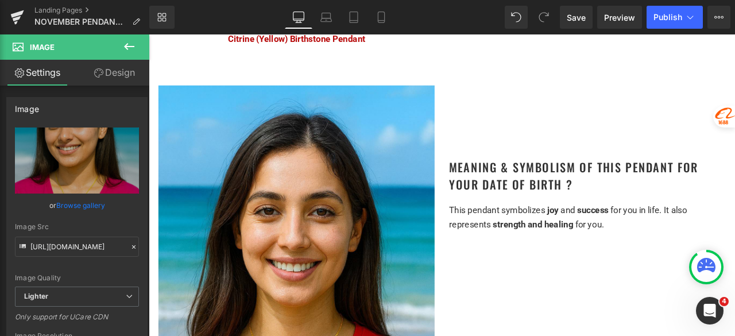
scroll to position [976, 0]
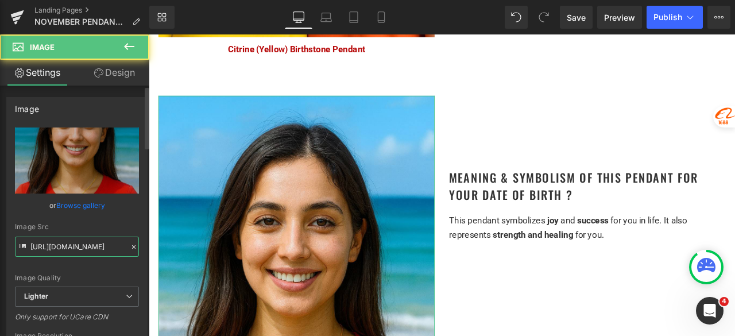
click at [79, 244] on input "[URL][DOMAIN_NAME]" at bounding box center [77, 247] width 124 height 20
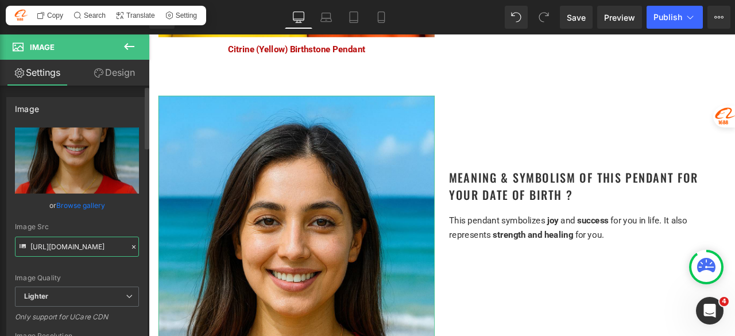
paste input "09411838-2890-4103-b881-8a03b8651306/-/format/auto/-/preview/3000x3000/-/qualit…"
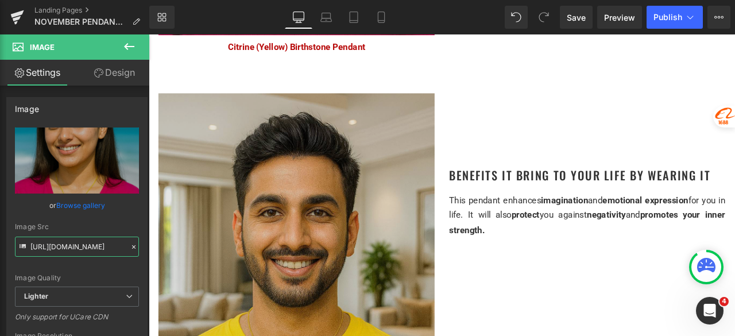
scroll to position [1551, 0]
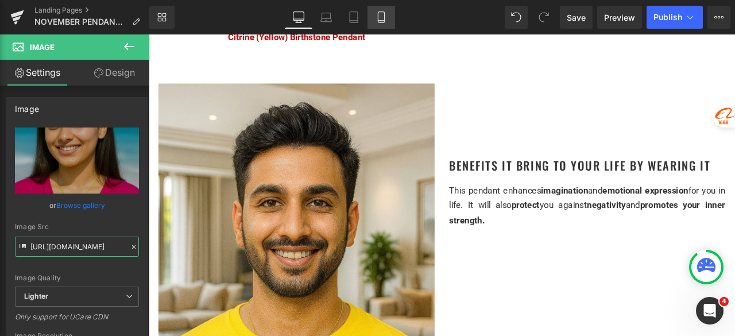
type input "[URL][DOMAIN_NAME]"
click at [379, 24] on link "Mobile" at bounding box center [382, 17] width 28 height 23
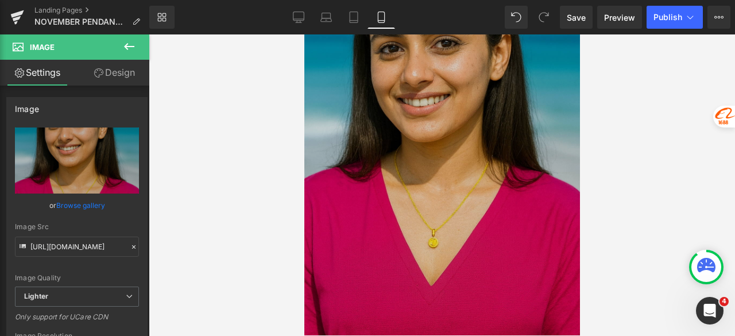
scroll to position [1493, 0]
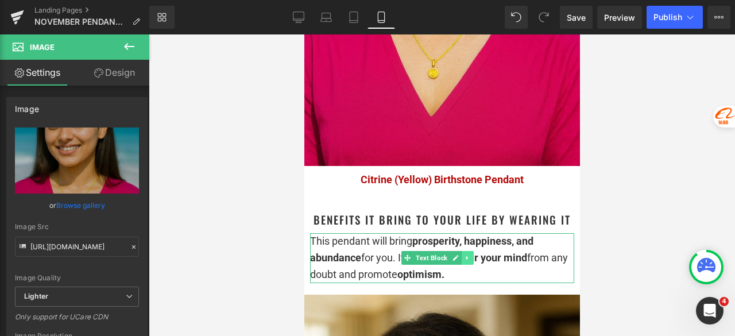
click at [471, 251] on link at bounding box center [467, 258] width 12 height 14
click at [478, 258] on div "This pendant will bring prosperity, happiness, and abundance for you. It will h…" at bounding box center [442, 257] width 264 height 49
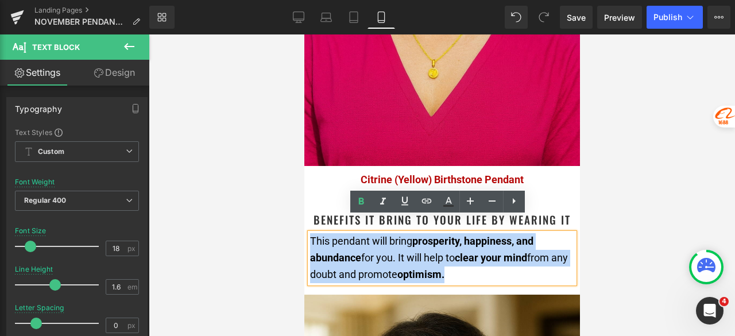
drag, startPoint x: 479, startPoint y: 259, endPoint x: 310, endPoint y: 225, distance: 172.9
click at [310, 233] on div "This pendant will bring prosperity, happiness, and abundance for you. It will h…" at bounding box center [442, 257] width 264 height 49
copy div "This pendant will bring prosperity, happiness, and abundance for you. It will h…"
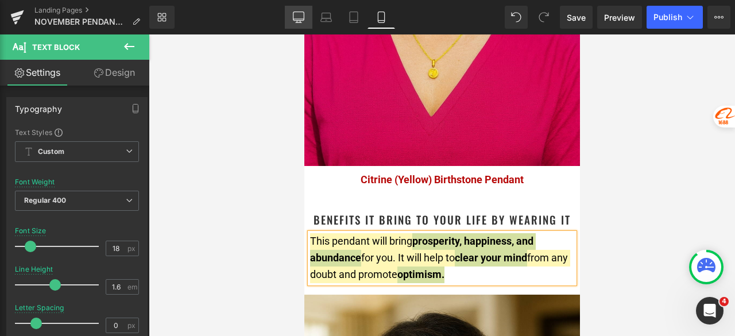
click at [298, 20] on icon at bounding box center [298, 16] width 11 height 9
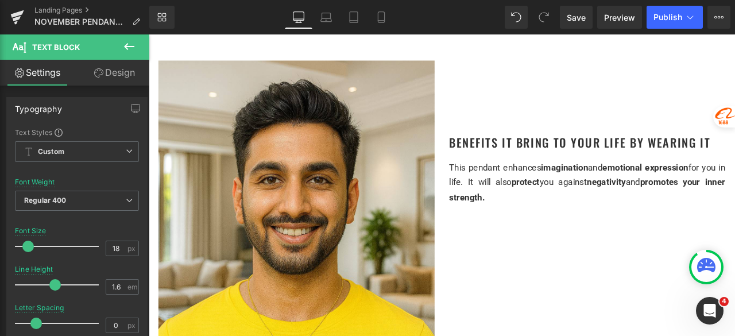
scroll to position [1608, 0]
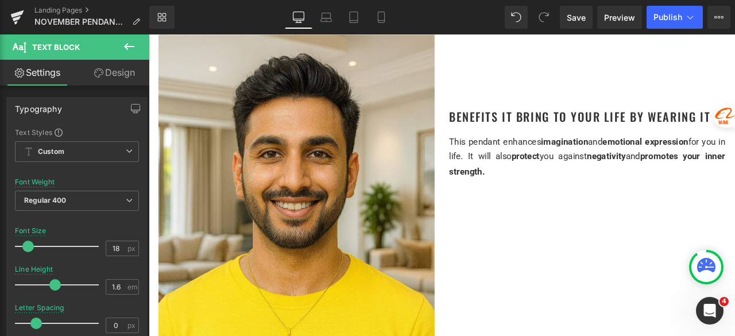
click at [575, 193] on div "This pendant enhances imagination and emotional expression for you in life. It …" at bounding box center [668, 179] width 327 height 52
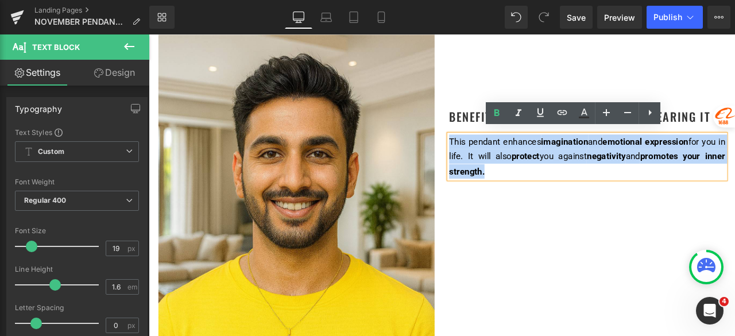
drag, startPoint x: 586, startPoint y: 190, endPoint x: 502, endPoint y: 157, distance: 90.6
click at [505, 157] on div "This pendant enhances imagination and emotional expression for you in life. It …" at bounding box center [668, 179] width 327 height 52
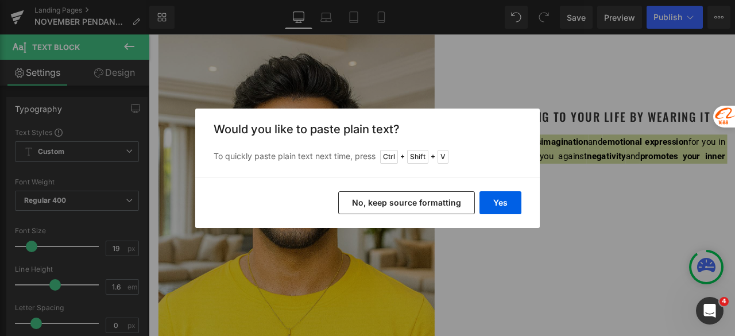
drag, startPoint x: 428, startPoint y: 204, endPoint x: 395, endPoint y: 202, distance: 33.4
click at [428, 204] on button "No, keep source formatting" at bounding box center [406, 202] width 137 height 23
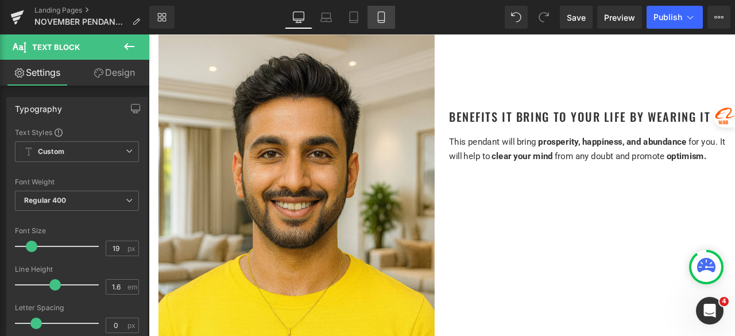
click at [381, 21] on icon at bounding box center [381, 21] width 6 height 0
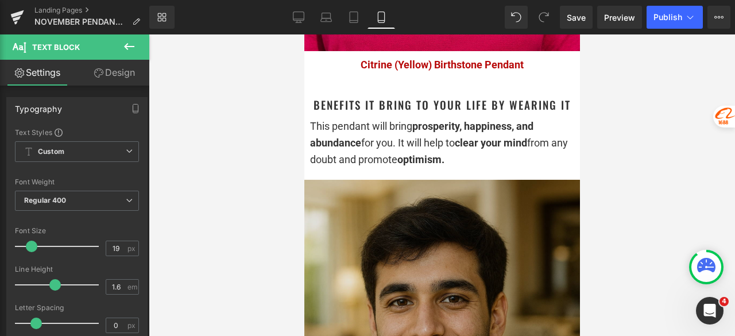
scroll to position [1551, 0]
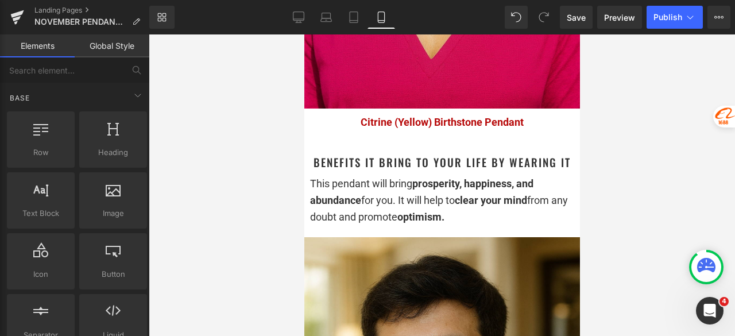
click at [637, 176] on div at bounding box center [442, 185] width 586 height 302
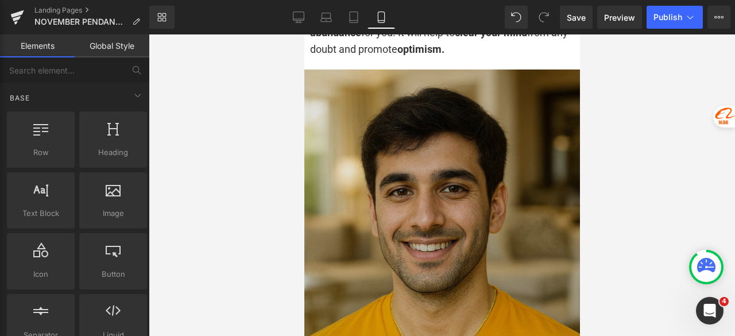
scroll to position [1723, 0]
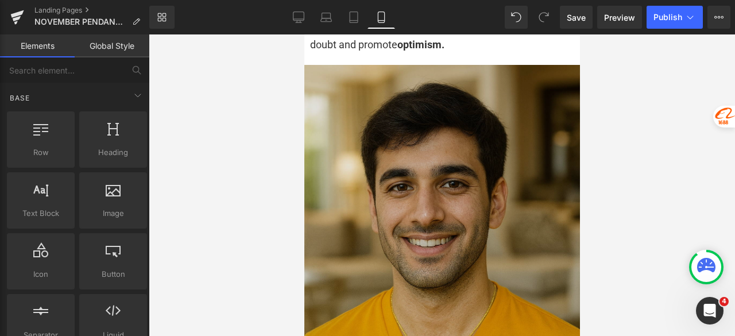
click at [404, 206] on img at bounding box center [442, 272] width 276 height 414
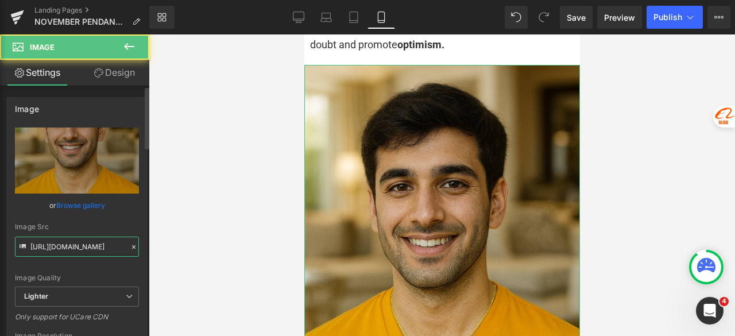
click at [79, 246] on input "[URL][DOMAIN_NAME]" at bounding box center [77, 247] width 124 height 20
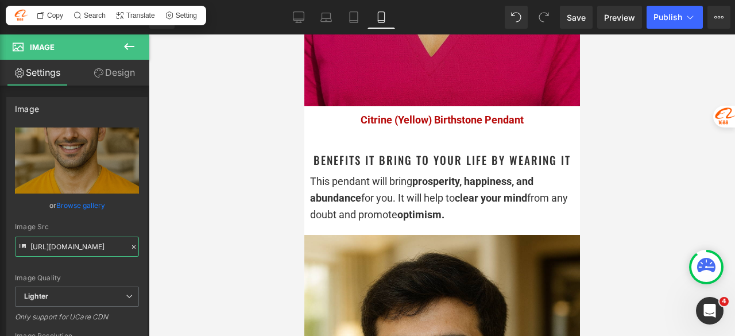
scroll to position [1551, 0]
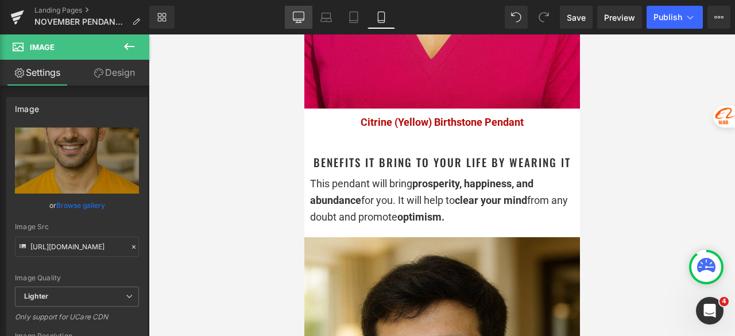
click at [295, 10] on link "Desktop" at bounding box center [299, 17] width 28 height 23
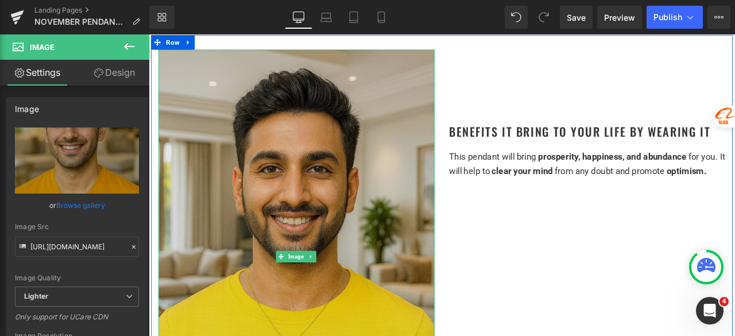
scroll to position [1608, 0]
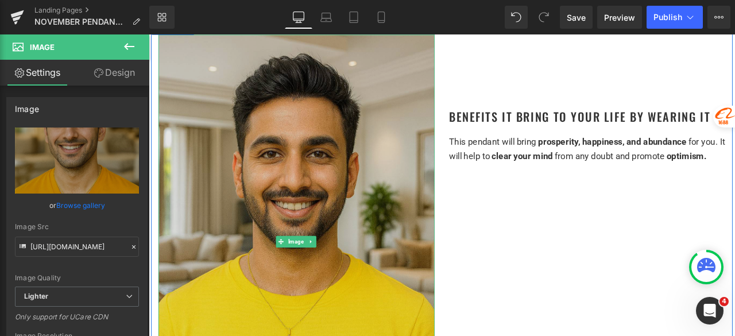
click at [334, 210] on img at bounding box center [323, 280] width 327 height 491
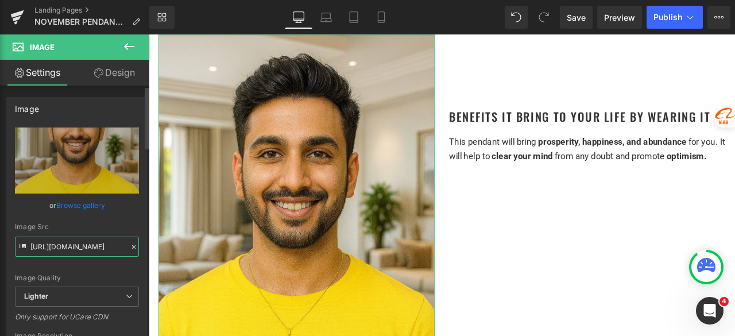
click at [110, 249] on input "[URL][DOMAIN_NAME]" at bounding box center [77, 247] width 124 height 20
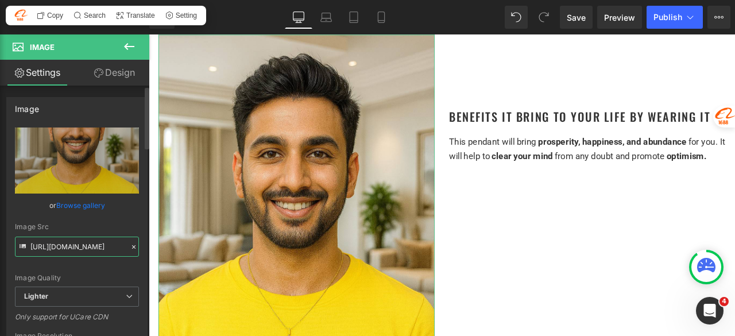
paste input "f70adee1-a980-438b-b0f9-367cc5539fdb/-/format/auto/-/preview/3000x3000/-/qualit…"
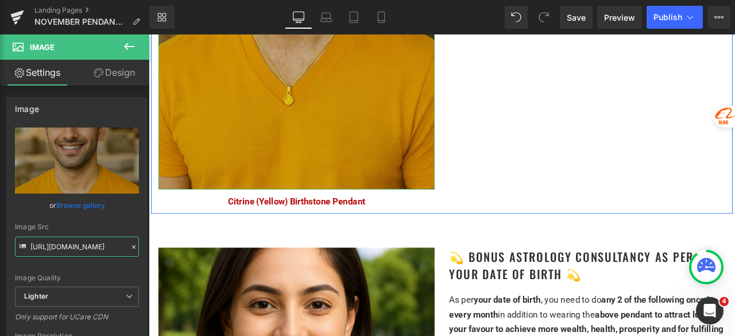
scroll to position [1953, 0]
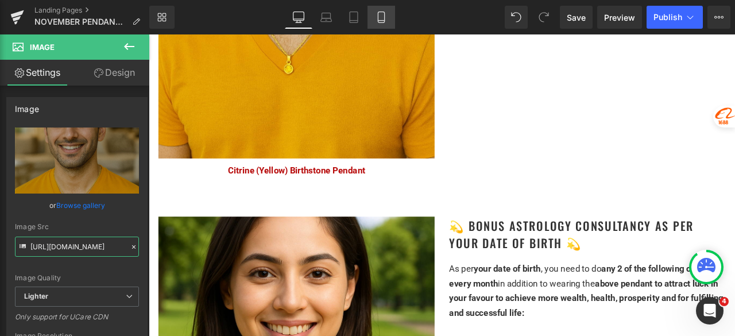
type input "[URL][DOMAIN_NAME]"
click at [385, 21] on icon at bounding box center [381, 16] width 11 height 11
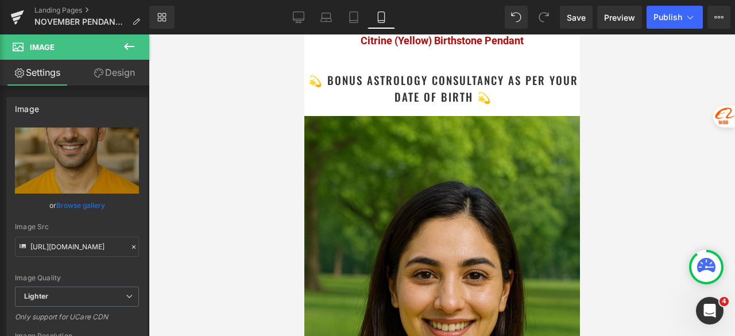
scroll to position [2125, 0]
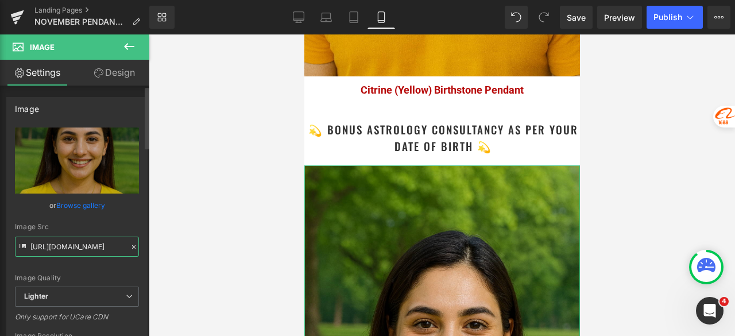
click at [81, 246] on input "[URL][DOMAIN_NAME]" at bounding box center [77, 247] width 124 height 20
drag, startPoint x: 300, startPoint y: 10, endPoint x: 156, endPoint y: 9, distance: 144.2
click at [300, 10] on link "Desktop" at bounding box center [299, 17] width 28 height 23
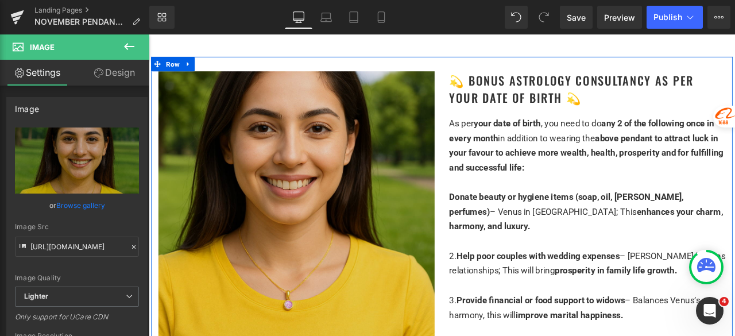
click at [370, 186] on img at bounding box center [323, 241] width 327 height 327
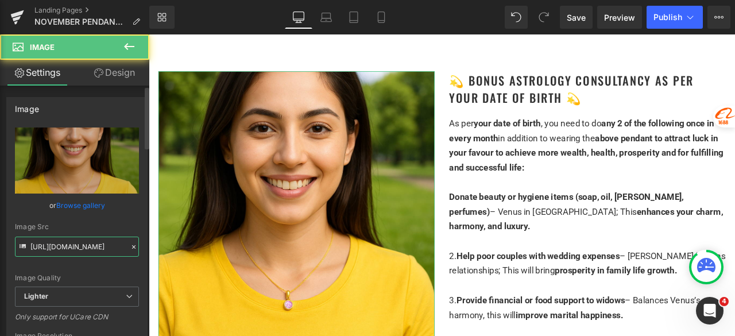
click at [80, 248] on input "[URL][DOMAIN_NAME]" at bounding box center [77, 247] width 124 height 20
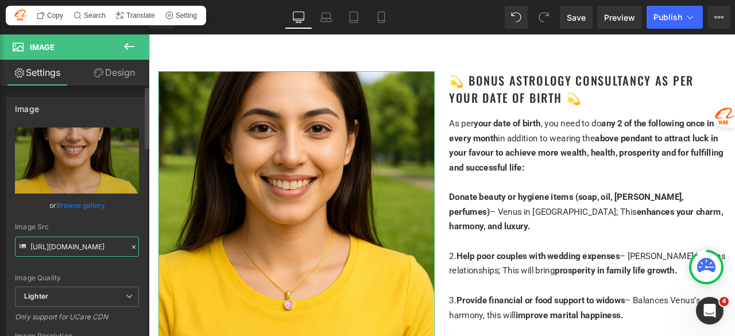
paste input "b3859db5-4685-41cf-bb16-934b0082fa2f/-/format/auto/-/preview/3000x3000/-/qualit…"
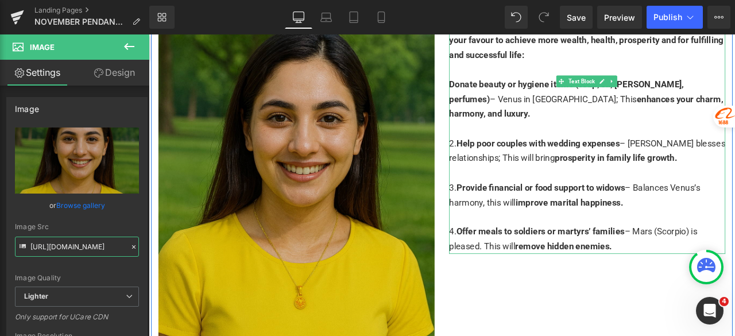
scroll to position [2297, 0]
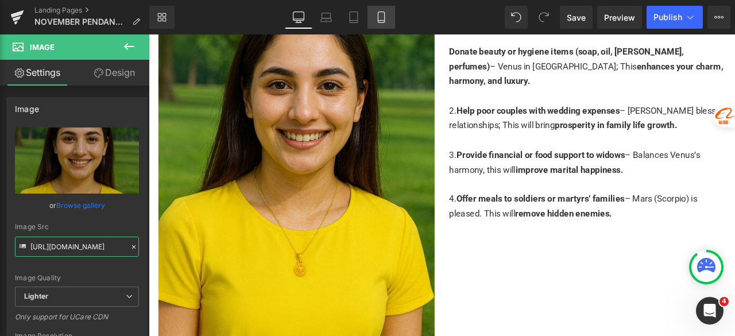
type input "[URL][DOMAIN_NAME]"
click at [384, 15] on icon at bounding box center [381, 17] width 6 height 11
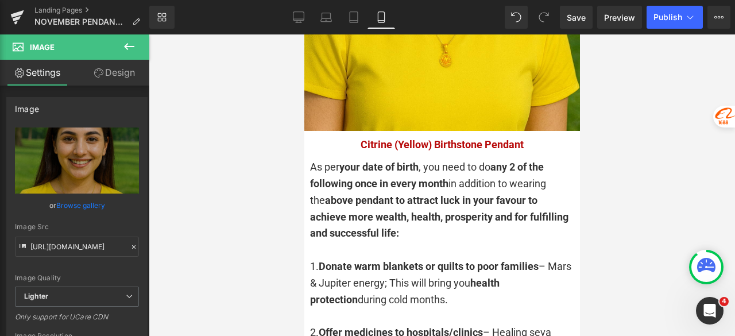
scroll to position [2570, 0]
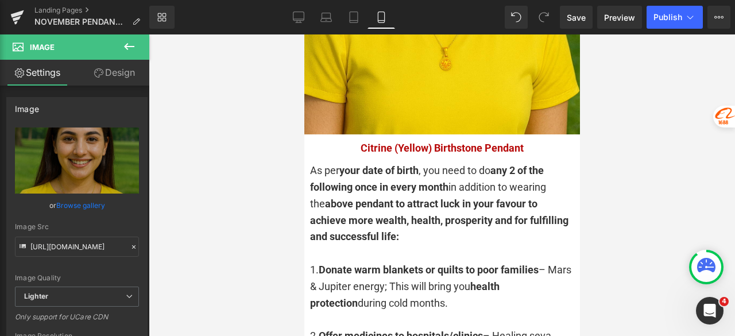
click at [426, 164] on strong "any 2 of the following once in every month" at bounding box center [427, 178] width 234 height 29
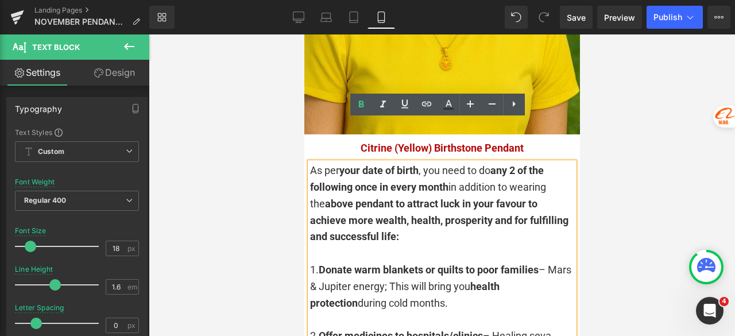
click at [464, 198] on div "As per your date of birth , you need to do any 2 of the following once in every…" at bounding box center [442, 204] width 264 height 83
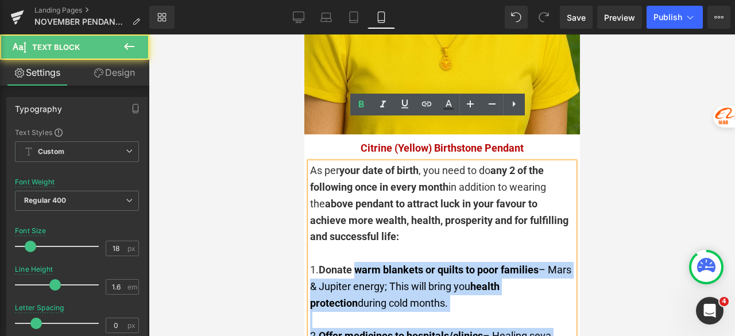
drag, startPoint x: 309, startPoint y: 226, endPoint x: 357, endPoint y: 227, distance: 48.2
click at [357, 227] on div "As per your date of birth , you need to do any 2 of the following once in every…" at bounding box center [442, 336] width 264 height 347
click at [356, 264] on strong "Donate warm blankets or quilts to poor families" at bounding box center [428, 270] width 220 height 12
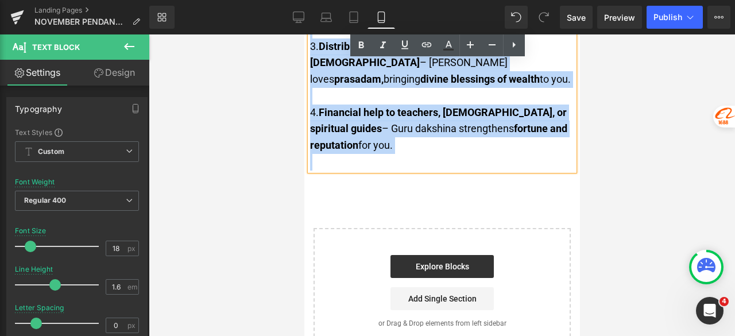
scroll to position [2914, 0]
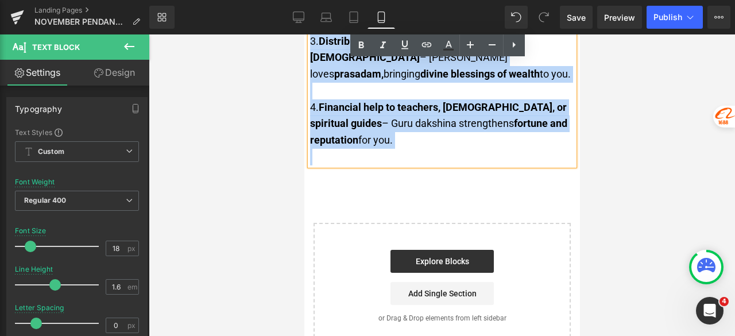
drag, startPoint x: 310, startPoint y: 227, endPoint x: 470, endPoint y: 125, distance: 189.6
copy div "1. Donate warm blankets or quilts to poor families – Mars & Jupiter energy; Thi…"
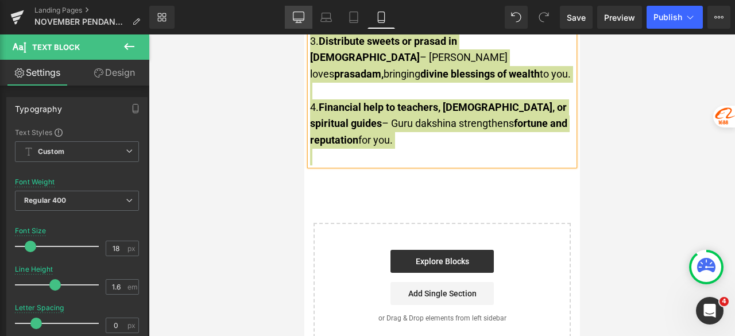
click at [303, 16] on icon at bounding box center [298, 16] width 11 height 11
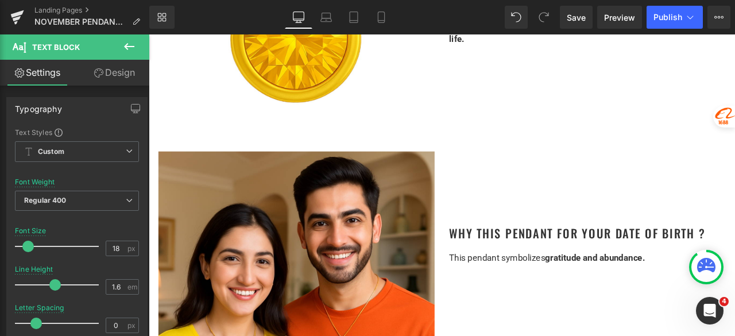
scroll to position [517, 0]
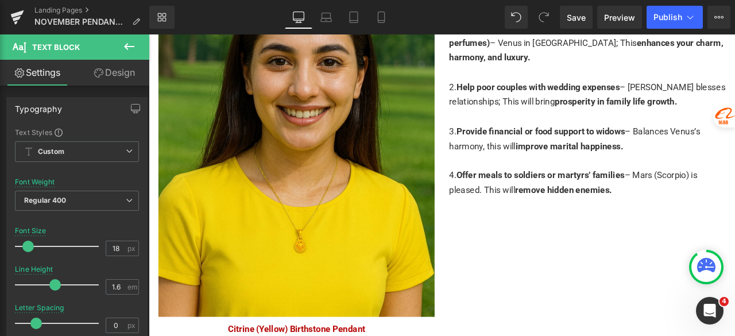
click at [673, 176] on div at bounding box center [668, 184] width 327 height 17
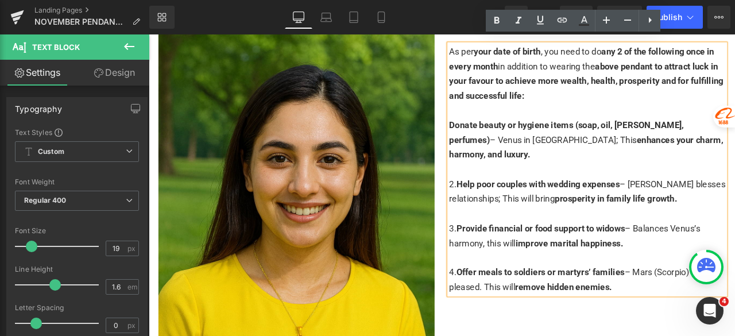
scroll to position [2153, 0]
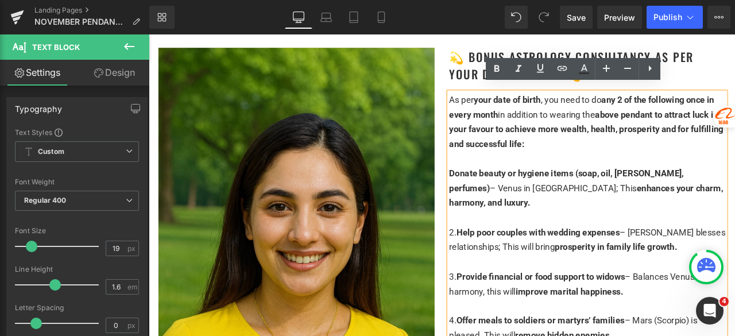
click at [565, 193] on span "Donate beauty or hygiene items (soap, oil, [PERSON_NAME], perfumes)" at bounding box center [644, 207] width 278 height 29
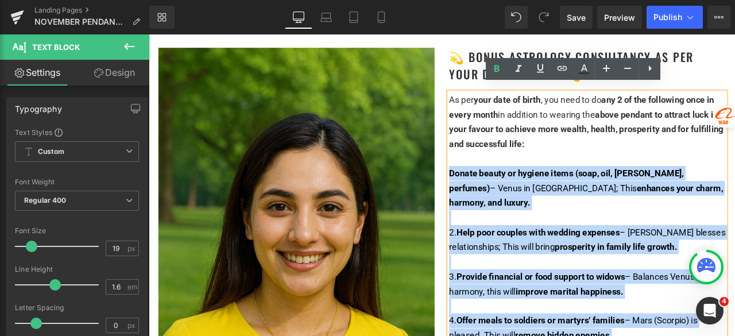
drag, startPoint x: 503, startPoint y: 191, endPoint x: 734, endPoint y: 362, distance: 287.9
click at [733, 335] on div "Donate beauty or hygiene items (soap, oil, [PERSON_NAME], perfumes) – Venus in …" at bounding box center [668, 296] width 327 height 210
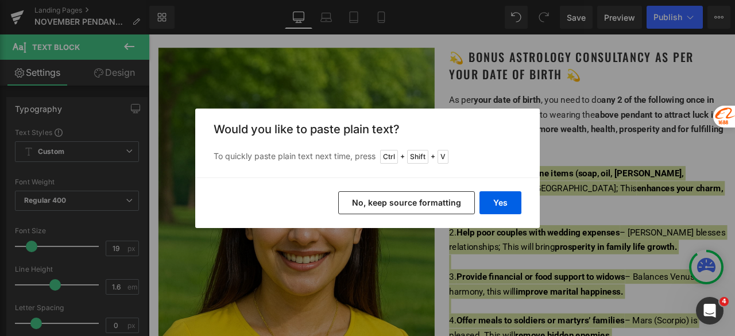
drag, startPoint x: 443, startPoint y: 206, endPoint x: 350, endPoint y: 203, distance: 93.7
click at [443, 206] on button "No, keep source formatting" at bounding box center [406, 202] width 137 height 23
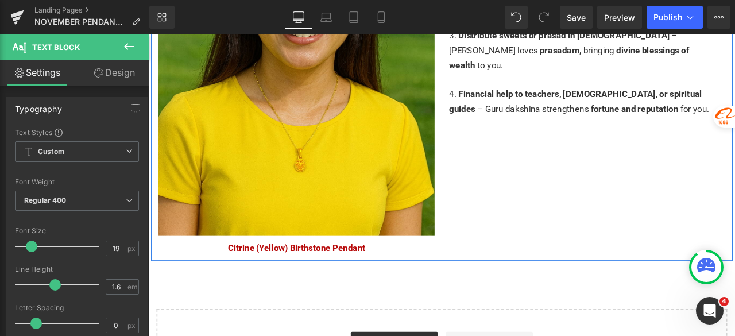
scroll to position [2440, 0]
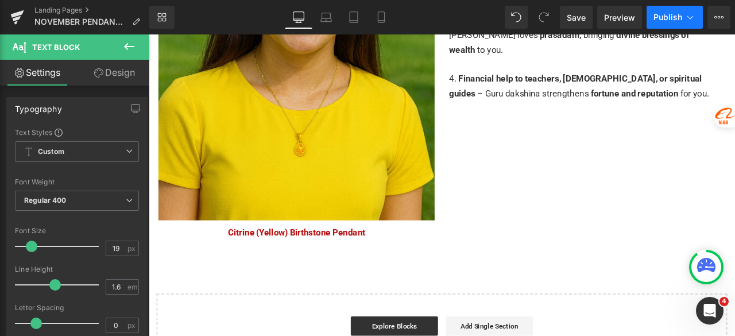
click at [669, 22] on button "Publish" at bounding box center [675, 17] width 56 height 23
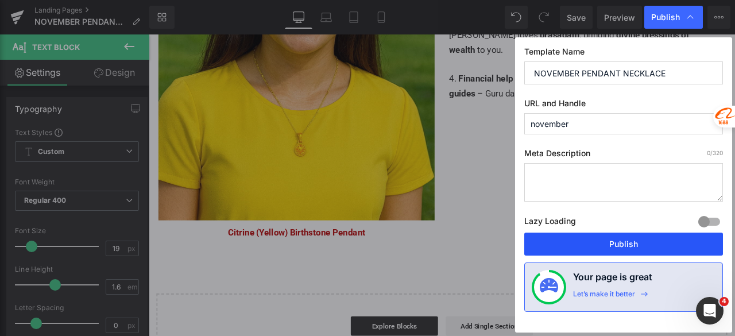
click at [625, 246] on button "Publish" at bounding box center [623, 244] width 199 height 23
